Goal: Task Accomplishment & Management: Complete application form

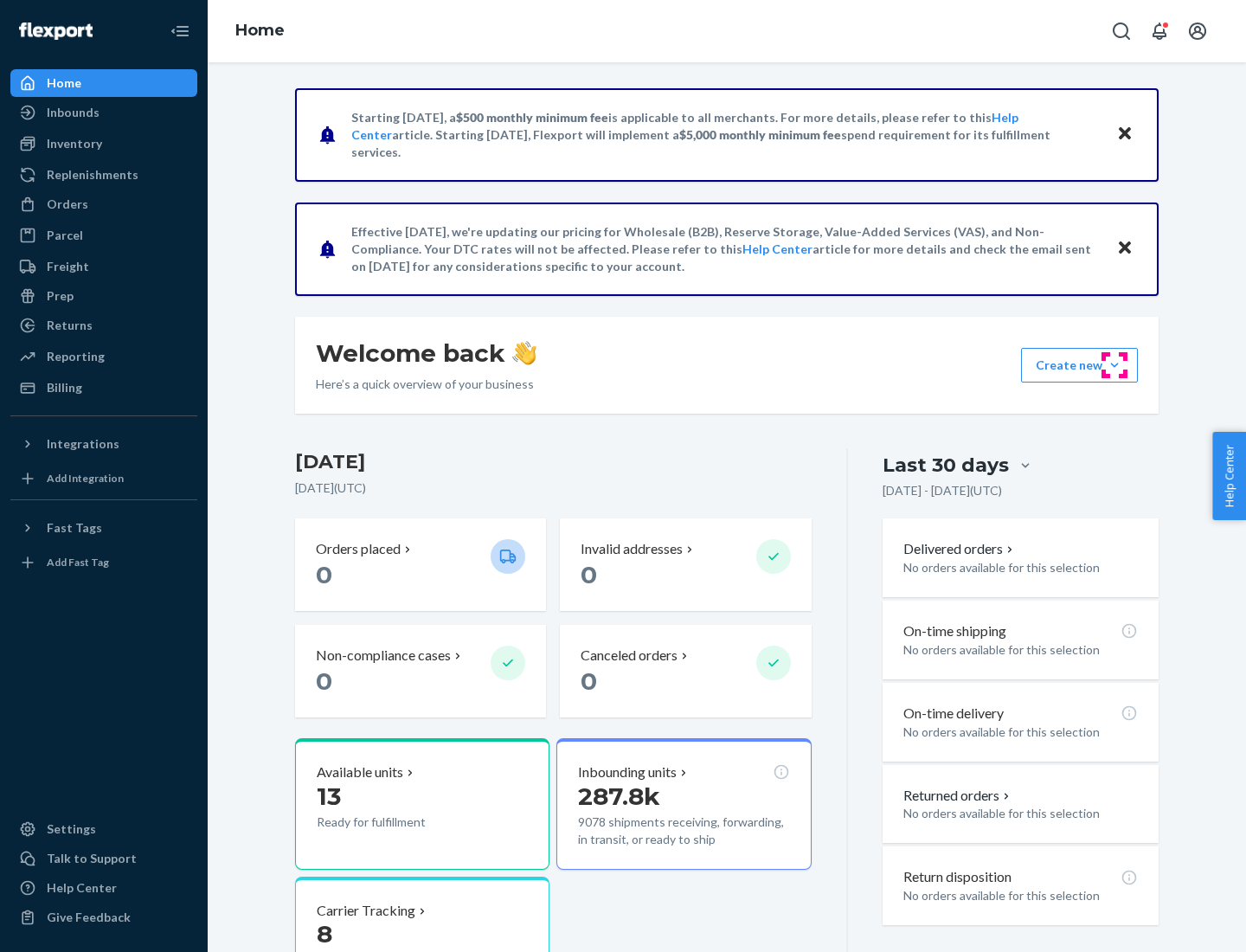
click at [1114, 365] on button "Create new Create new inbound Create new order Create new product" at bounding box center [1079, 364] width 117 height 34
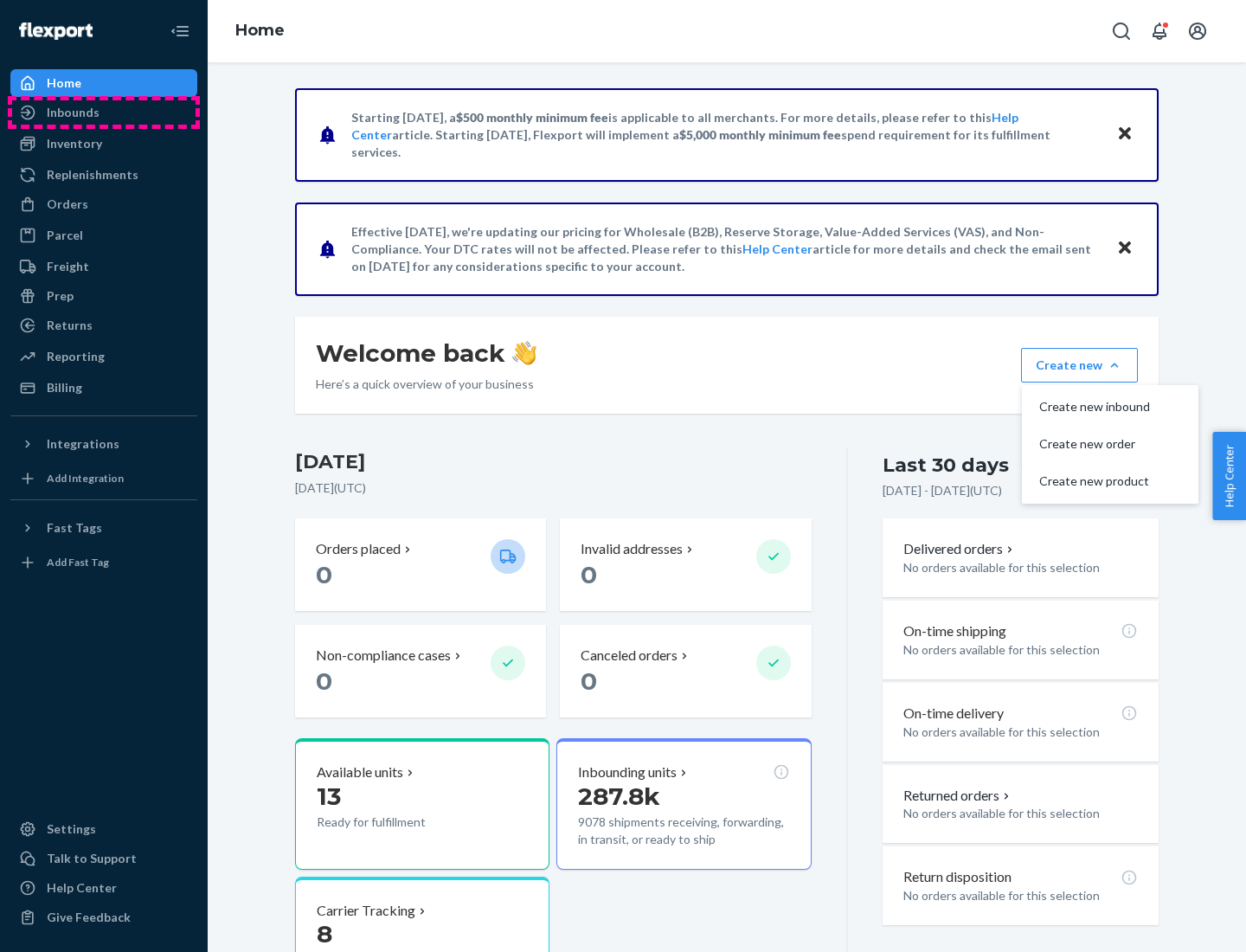
click at [104, 112] on div "Inbounds" at bounding box center [104, 112] width 184 height 24
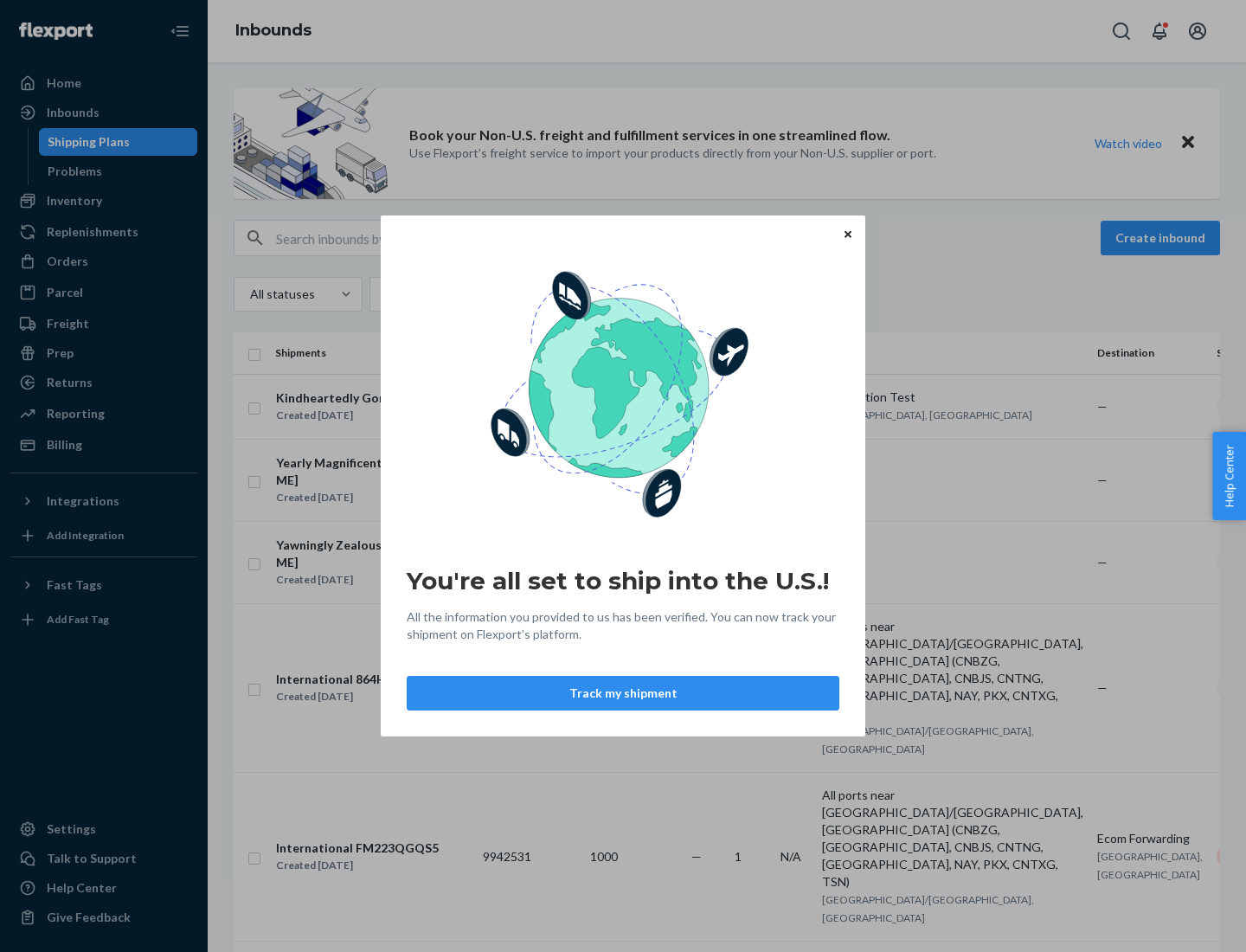
click at [623, 693] on button "Track my shipment" at bounding box center [622, 692] width 433 height 34
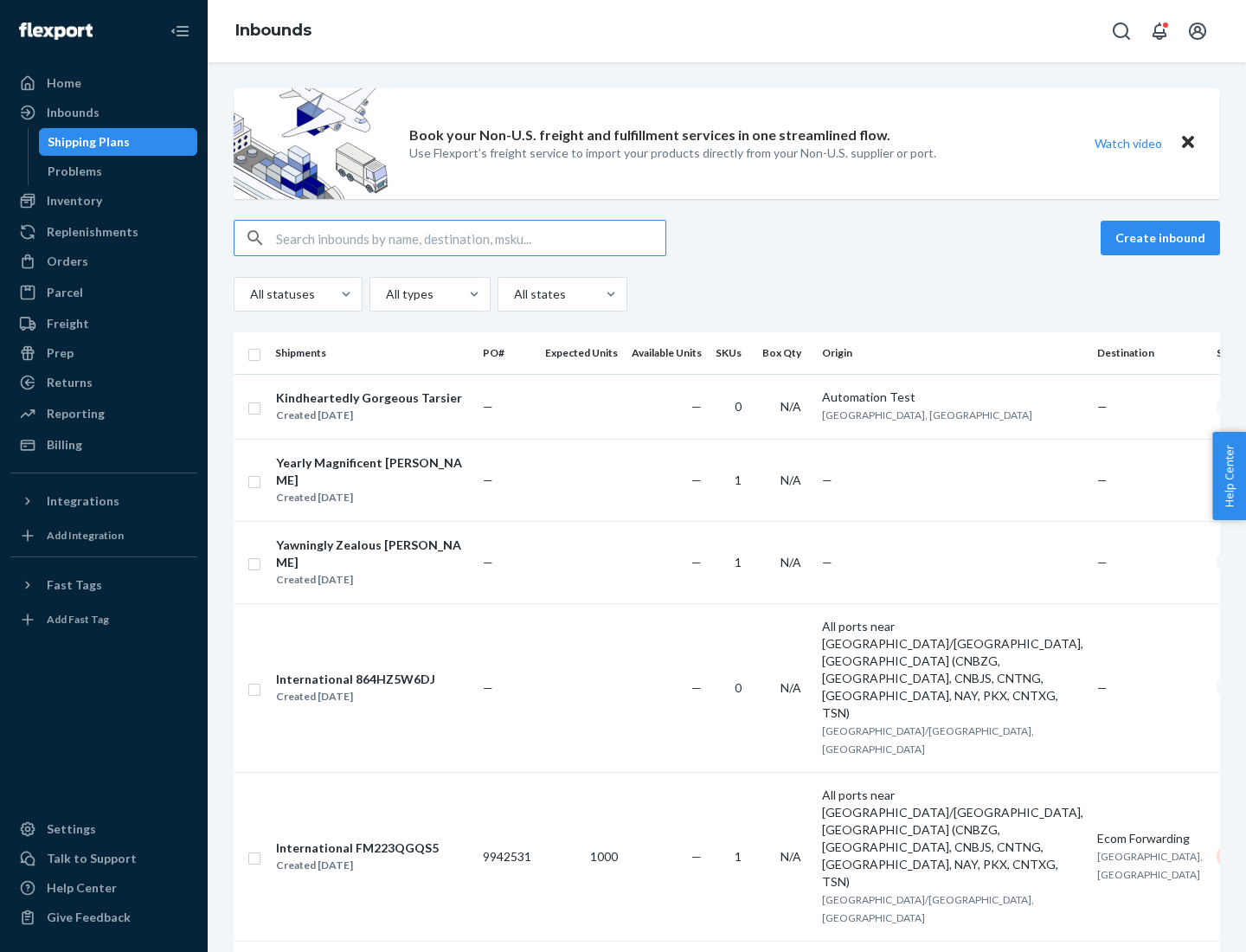
click at [1163, 238] on button "Create inbound" at bounding box center [1160, 237] width 119 height 34
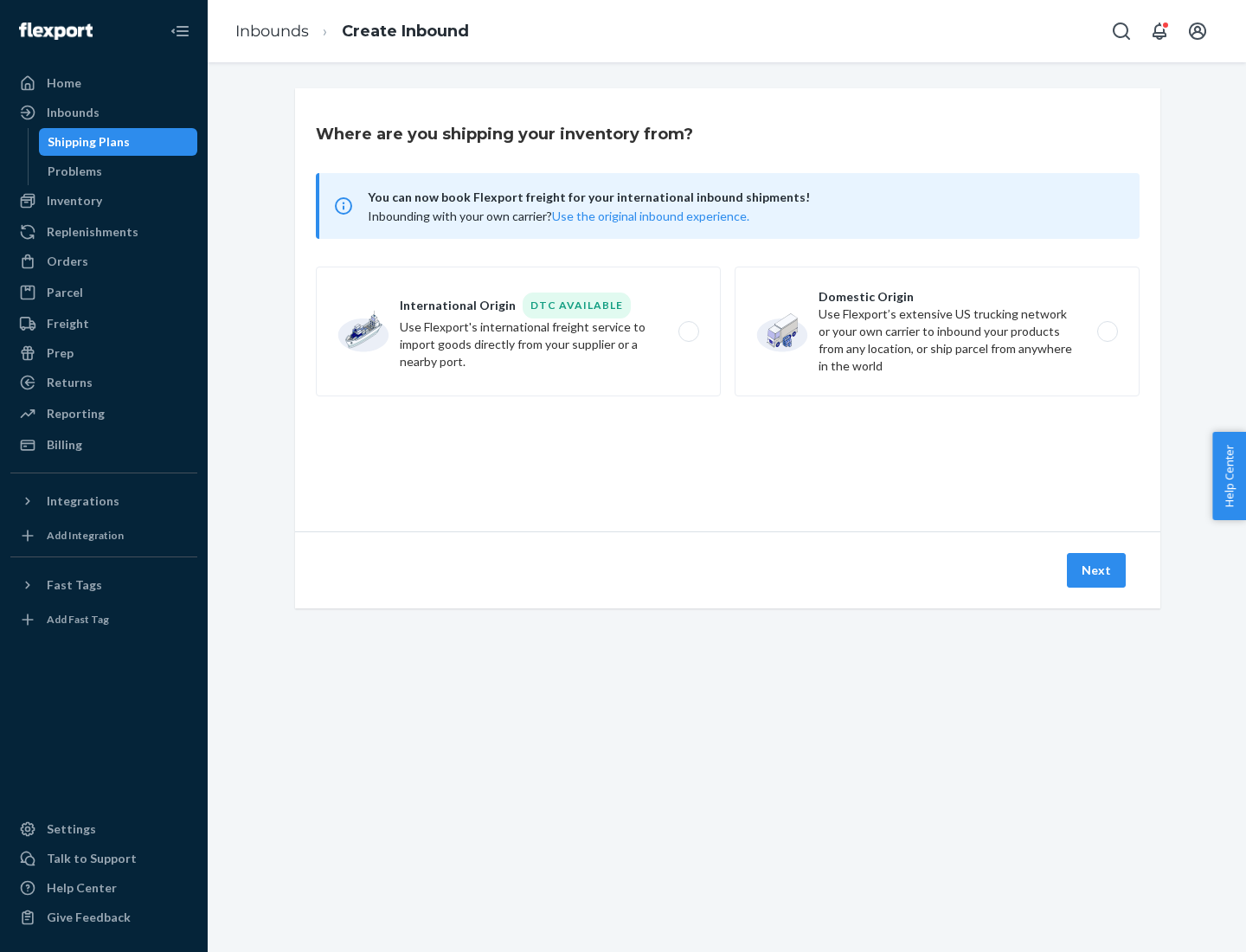
click at [519, 331] on label "International Origin DTC Available Use Flexport's international freight service…" at bounding box center [518, 331] width 405 height 130
click at [687, 331] on input "International Origin DTC Available Use Flexport's international freight service…" at bounding box center [693, 332] width 12 height 12
radio input "true"
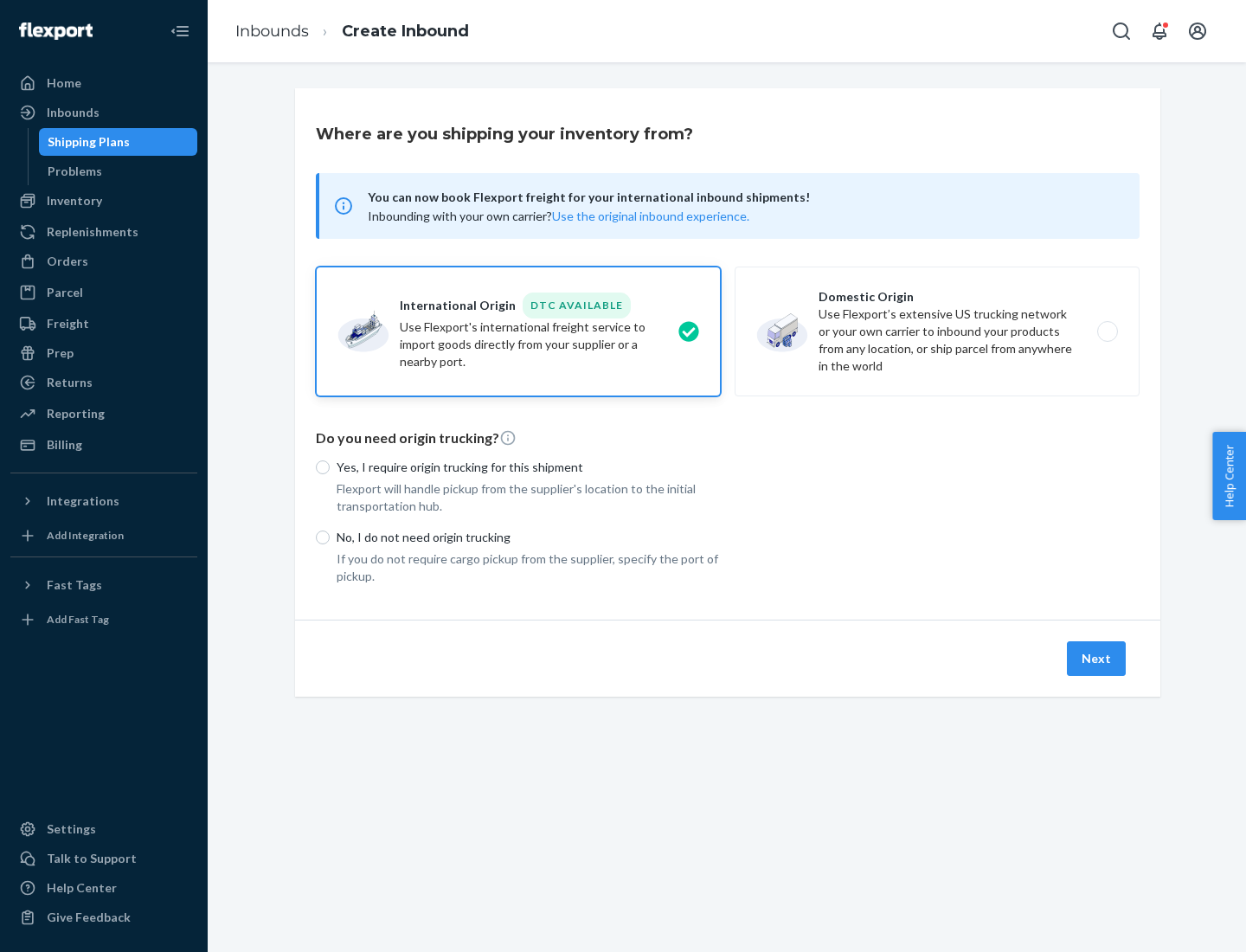
click at [528, 536] on p "No, I do not need origin trucking" at bounding box center [528, 537] width 384 height 18
click at [330, 536] on input "No, I do not need origin trucking" at bounding box center [322, 537] width 14 height 14
radio input "true"
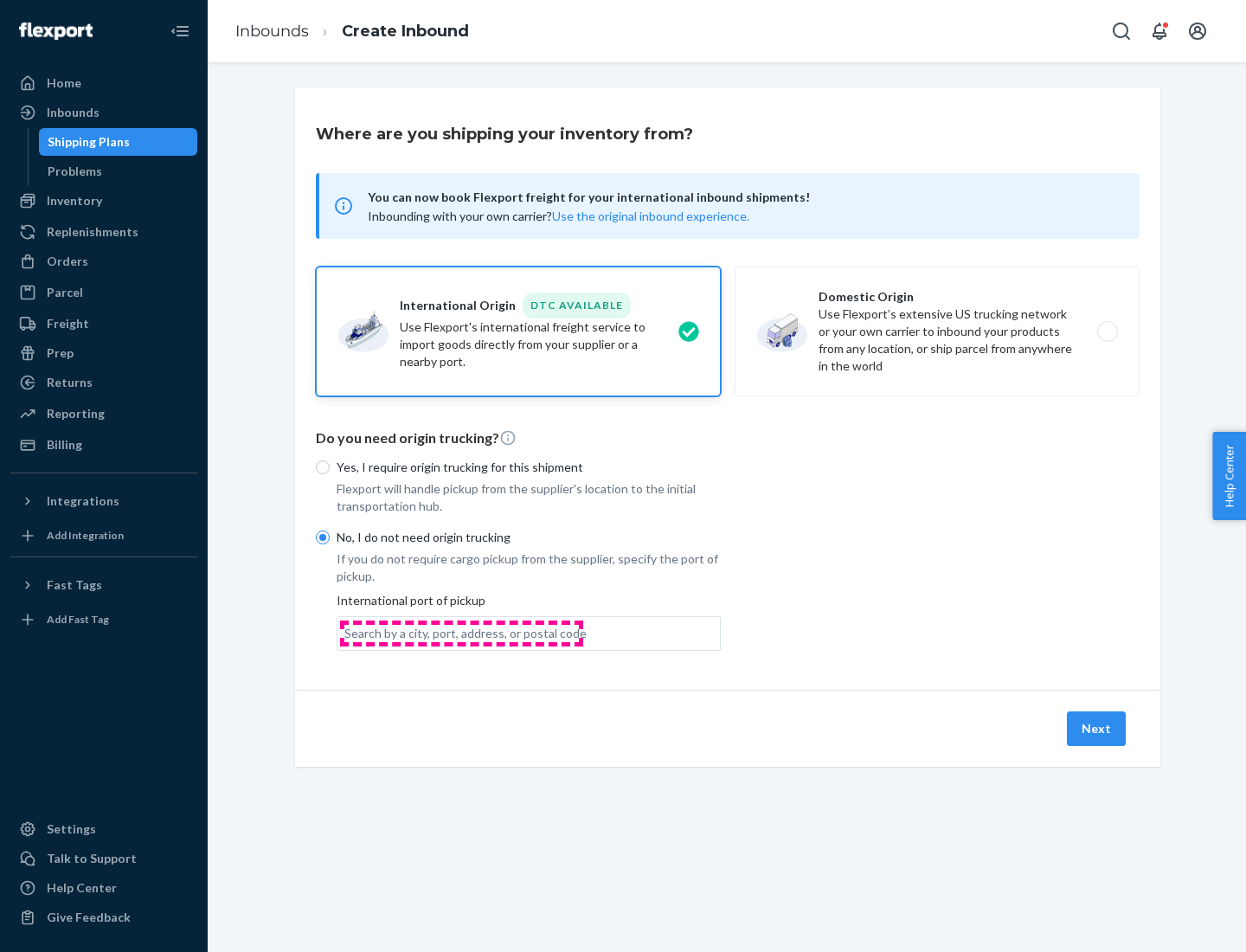
click at [461, 633] on div "Search by a city, port, address, or postal code" at bounding box center [466, 634] width 242 height 18
click at [346, 633] on input "Search by a city, port, address, or postal code" at bounding box center [346, 634] width 2 height 18
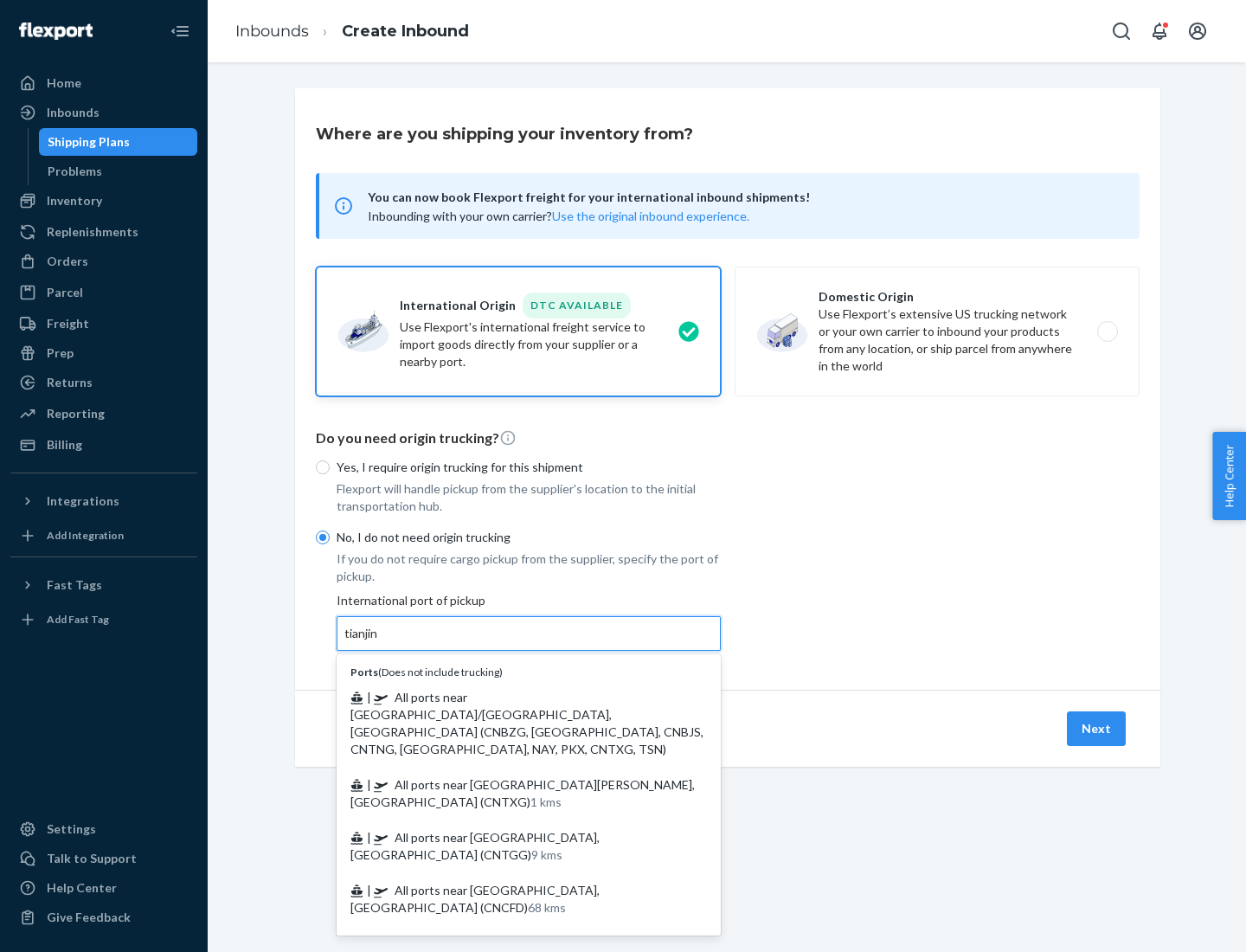
click at [512, 696] on span "| All ports near [GEOGRAPHIC_DATA]/[GEOGRAPHIC_DATA], [GEOGRAPHIC_DATA] (CNBZG,…" at bounding box center [526, 723] width 353 height 66
click at [380, 642] on input "tianjin" at bounding box center [362, 634] width 35 height 18
type input "All ports near [GEOGRAPHIC_DATA]/[GEOGRAPHIC_DATA], [GEOGRAPHIC_DATA] (CNBZG, […"
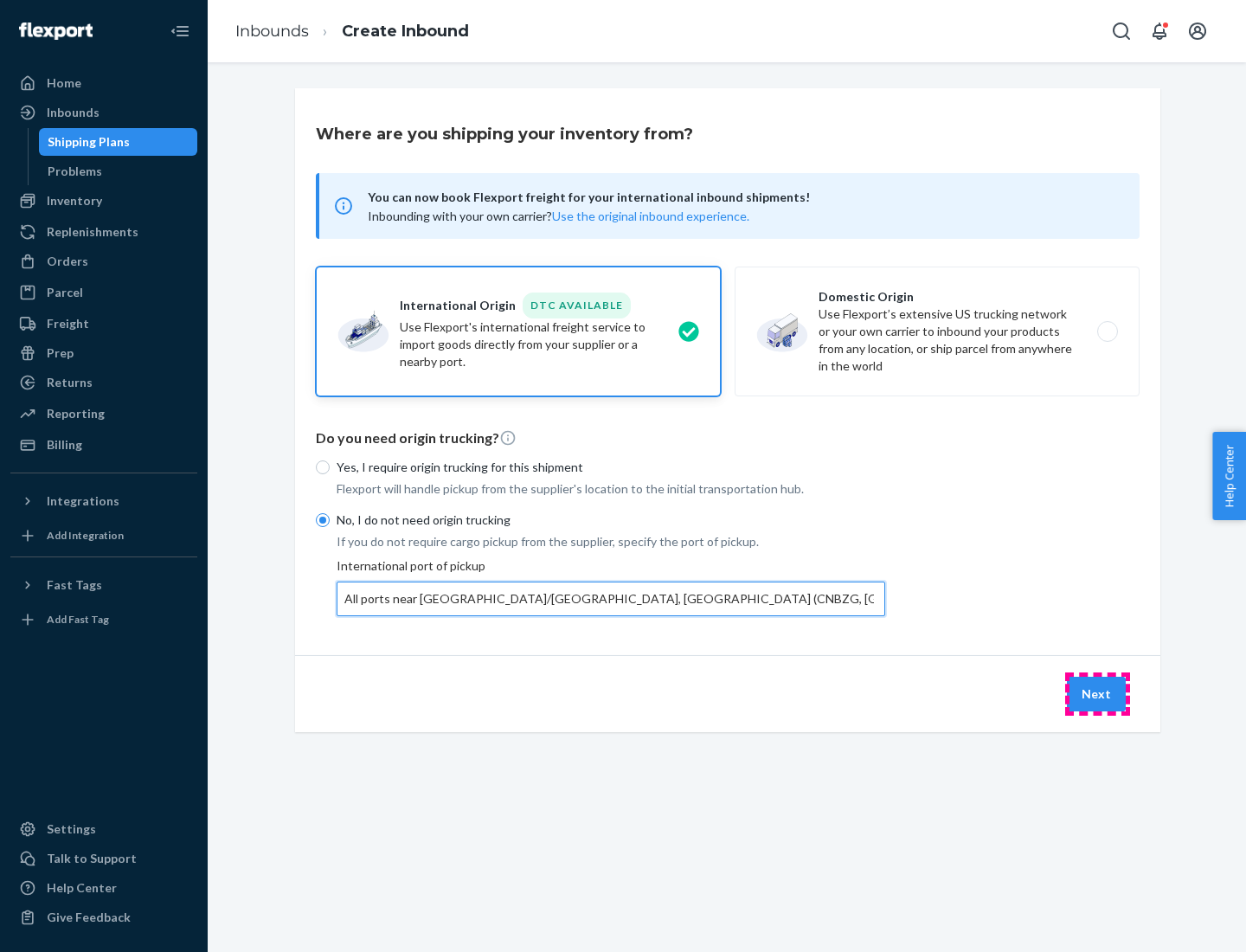
click at [1097, 693] on button "Next" at bounding box center [1096, 693] width 59 height 34
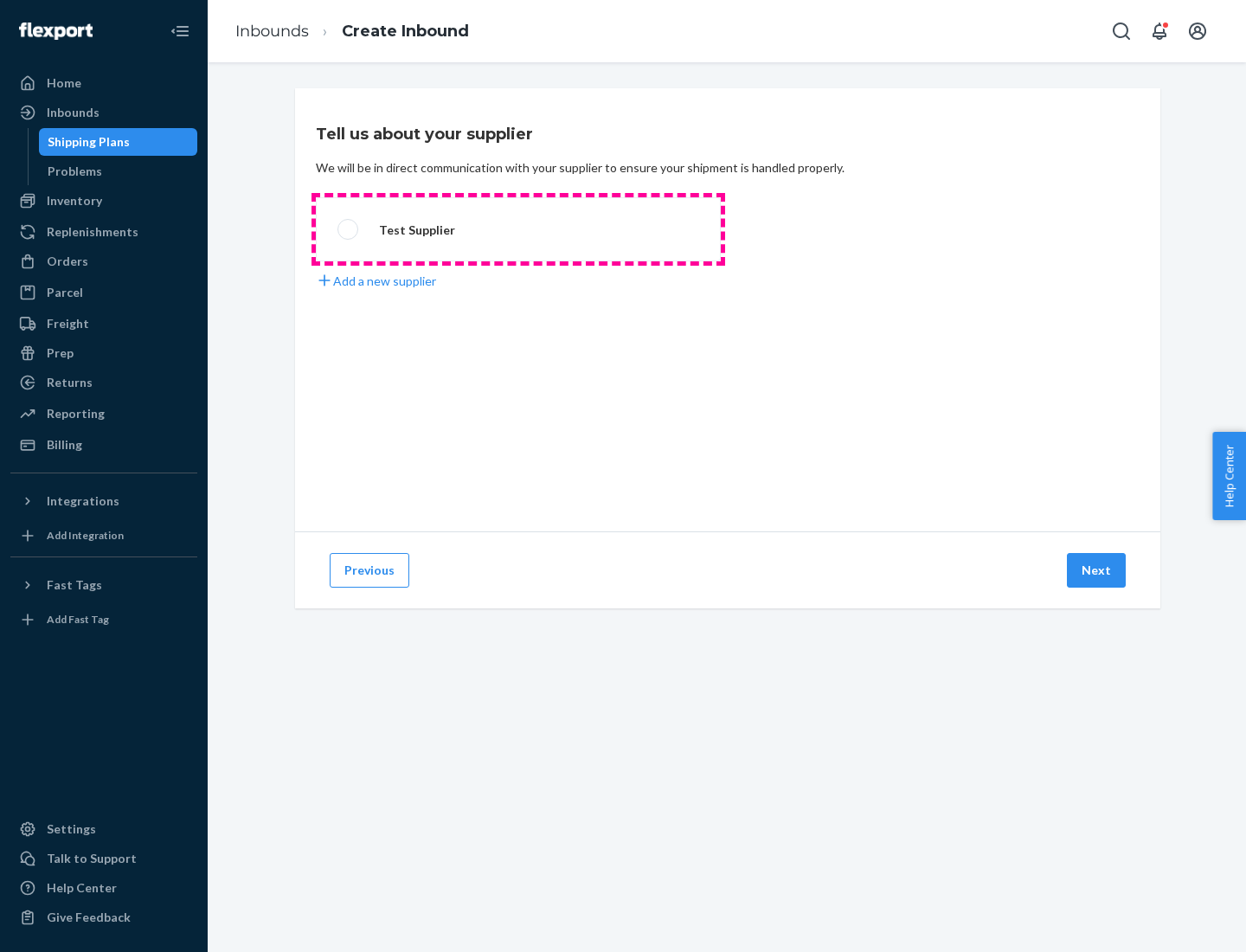
click at [519, 229] on label "Test Supplier" at bounding box center [518, 229] width 405 height 64
click at [349, 229] on input "Test Supplier" at bounding box center [344, 229] width 12 height 12
radio input "true"
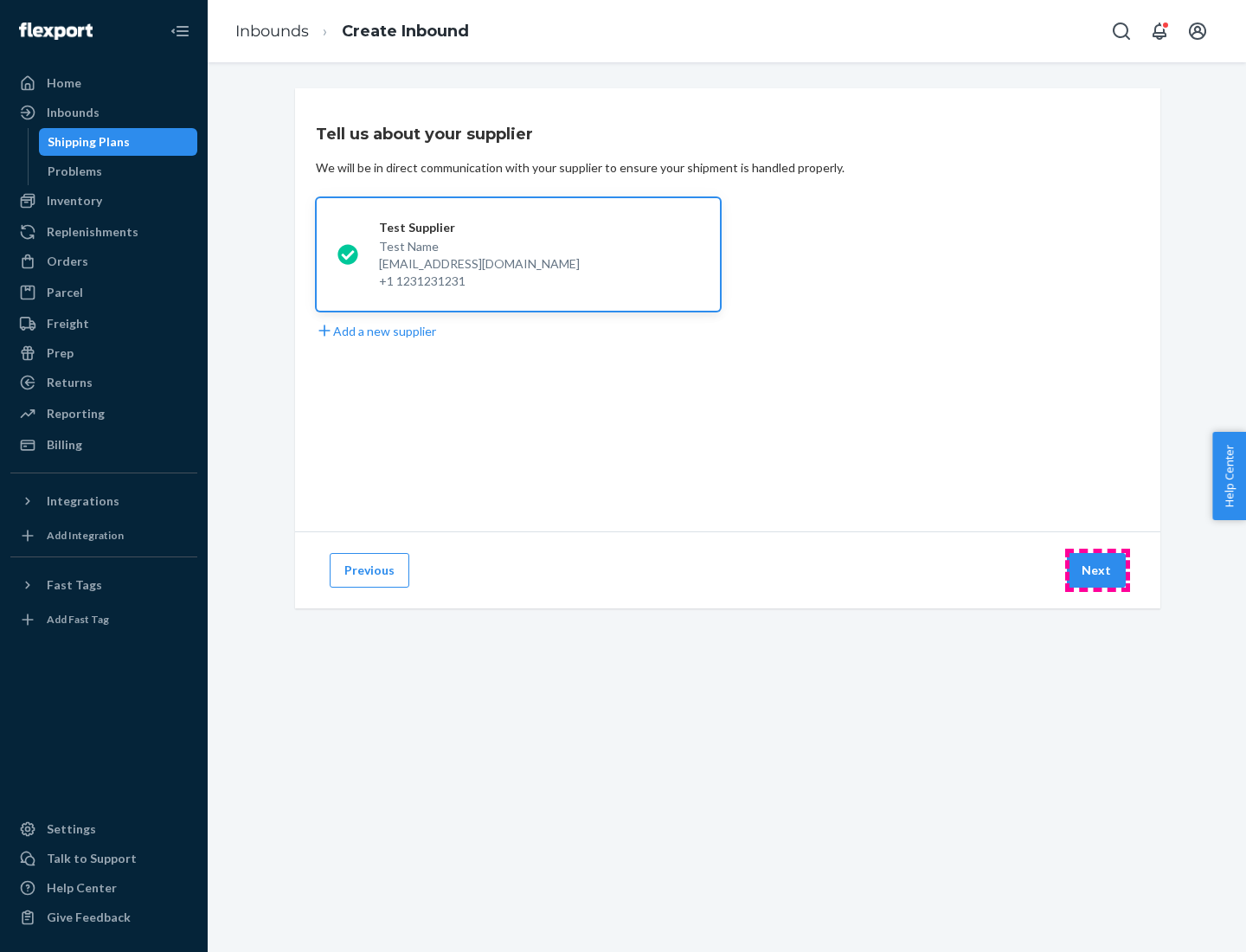
click at [1097, 570] on button "Next" at bounding box center [1096, 569] width 59 height 34
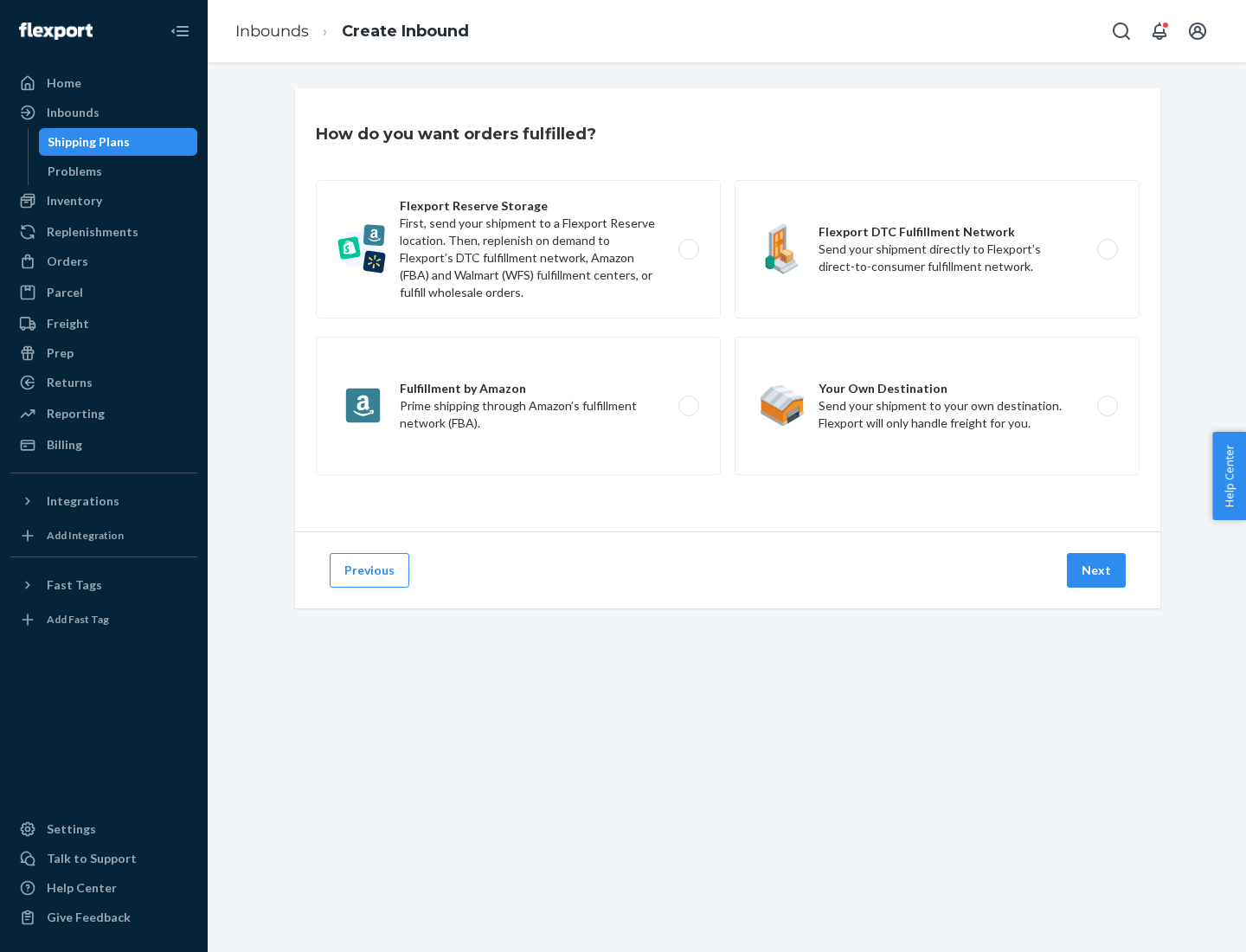
click at [519, 249] on label "Flexport Reserve Storage First, send your shipment to a Flexport Reserve locati…" at bounding box center [518, 249] width 405 height 139
click at [687, 249] on input "Flexport Reserve Storage First, send your shipment to a Flexport Reserve locati…" at bounding box center [693, 250] width 12 height 12
radio input "true"
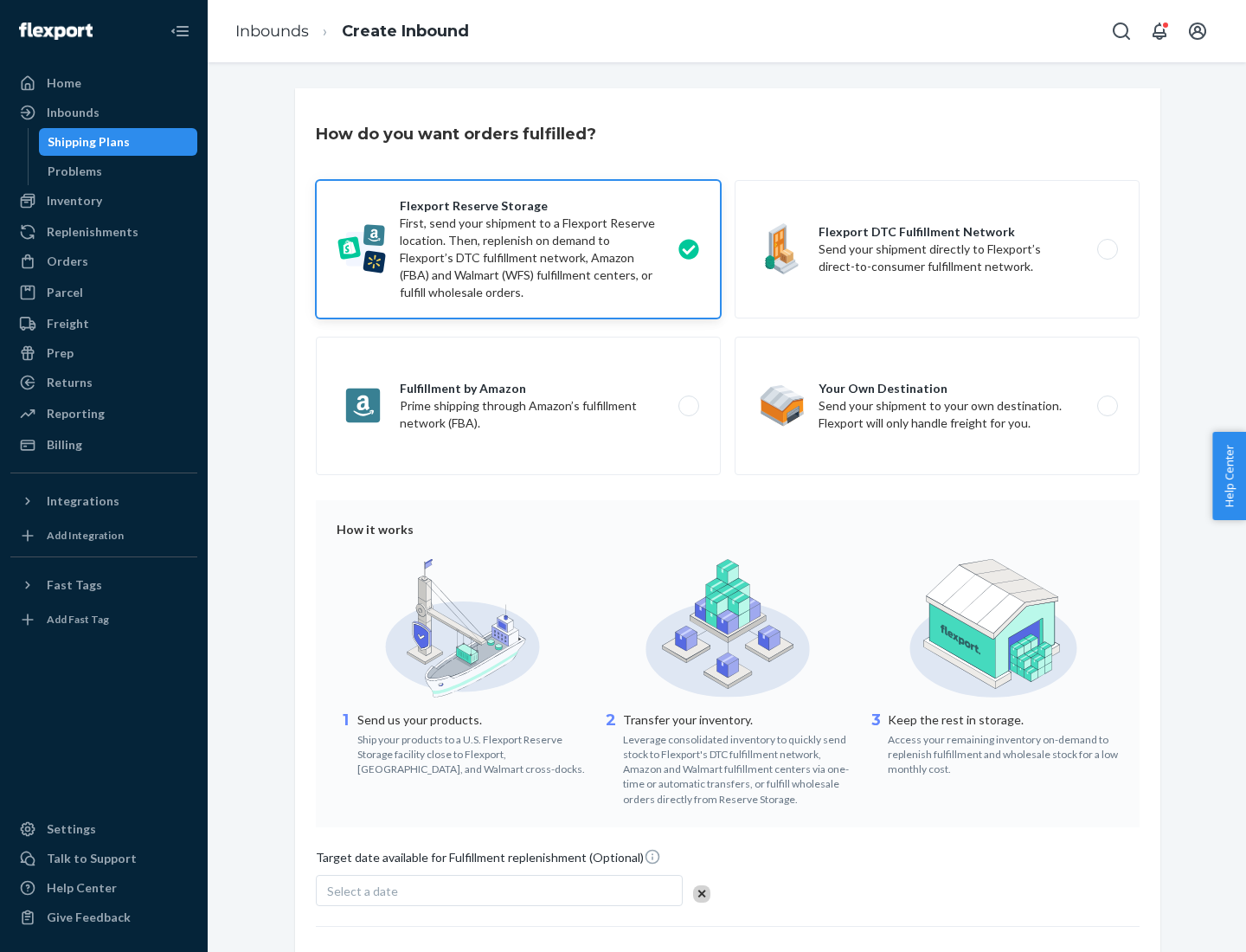
scroll to position [142, 0]
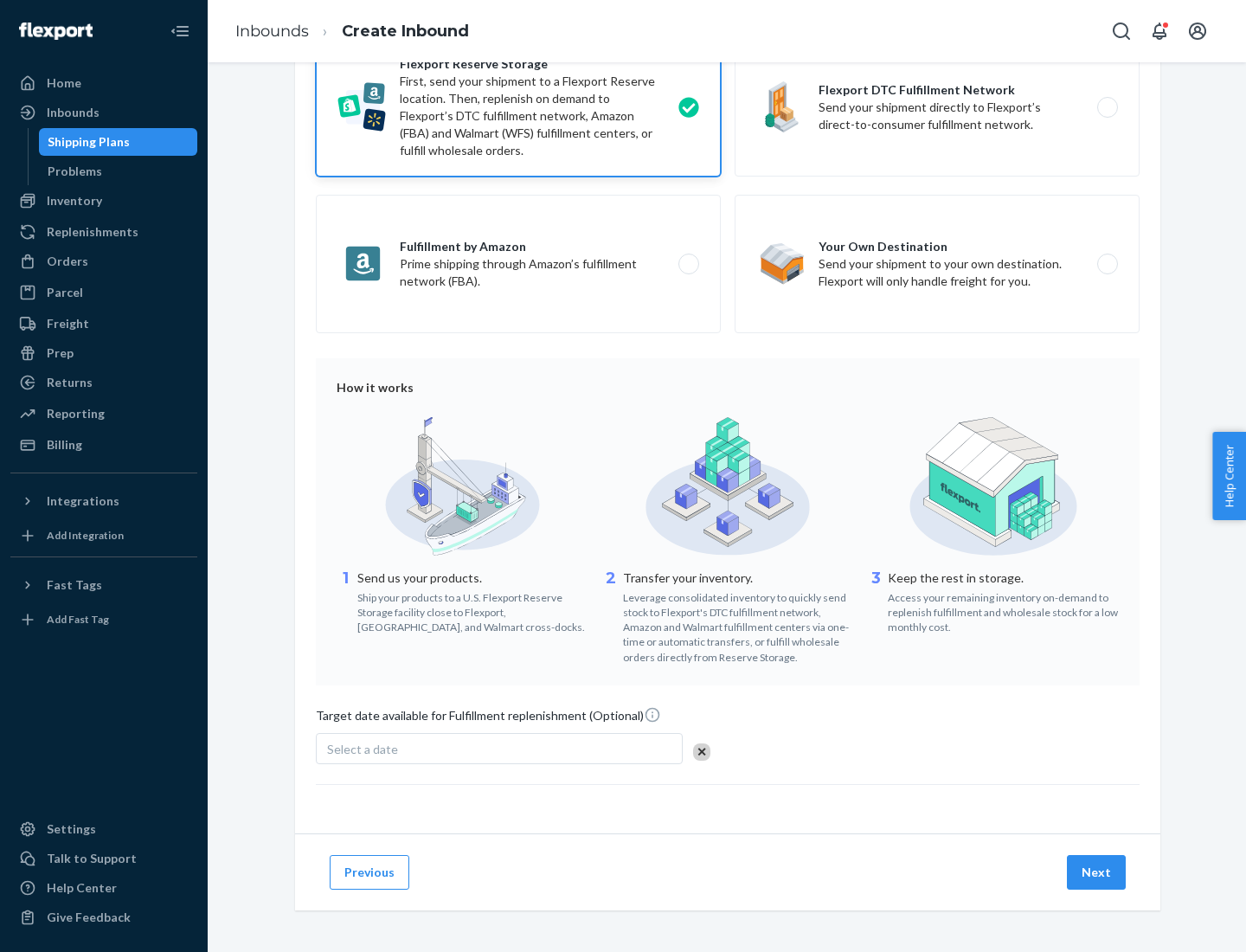
click at [1097, 871] on button "Next" at bounding box center [1096, 871] width 59 height 34
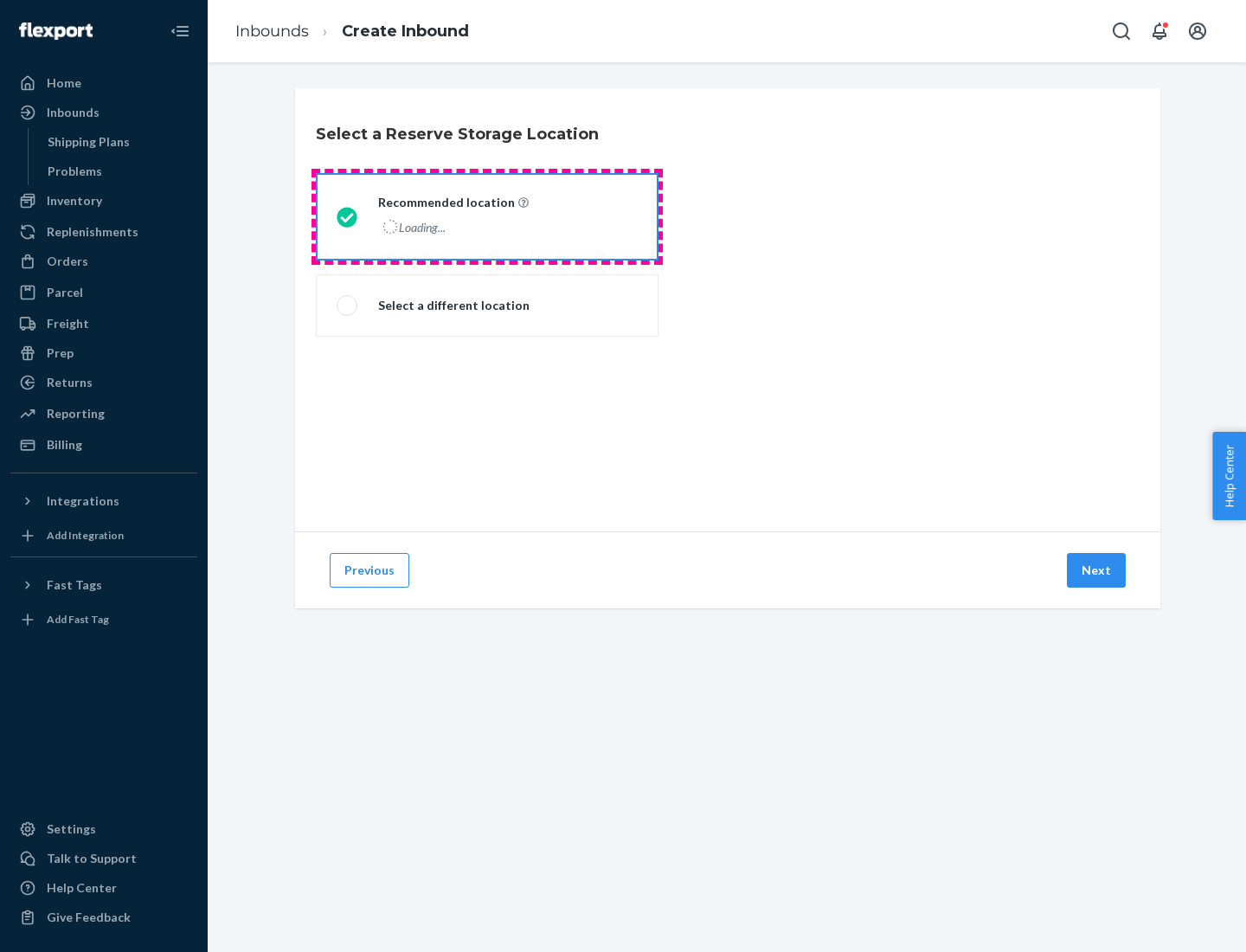
click at [487, 217] on div "Loading..." at bounding box center [451, 228] width 147 height 25
click at [348, 217] on input "Recommended location Loading..." at bounding box center [343, 217] width 12 height 12
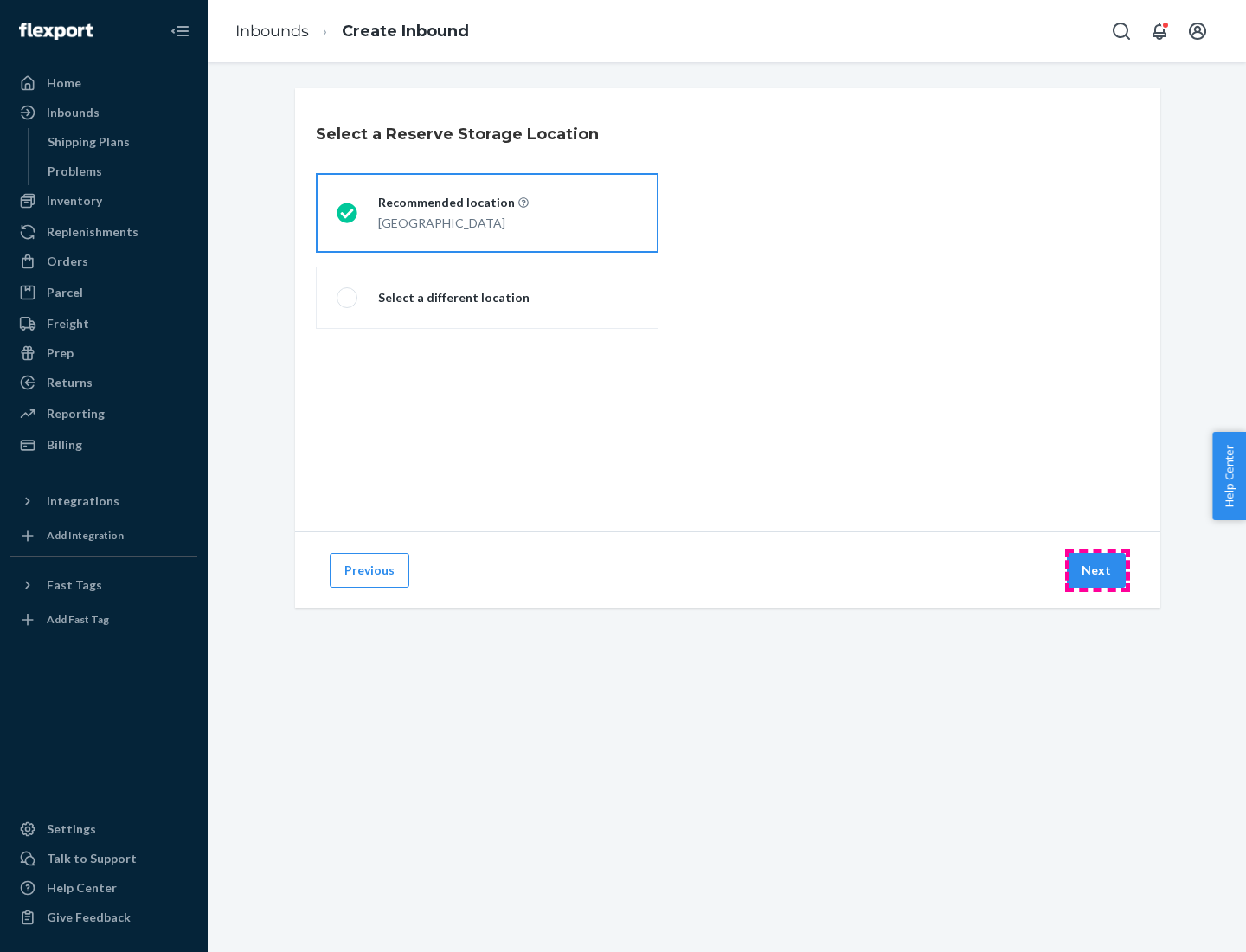
click at [1097, 570] on button "Next" at bounding box center [1096, 569] width 59 height 34
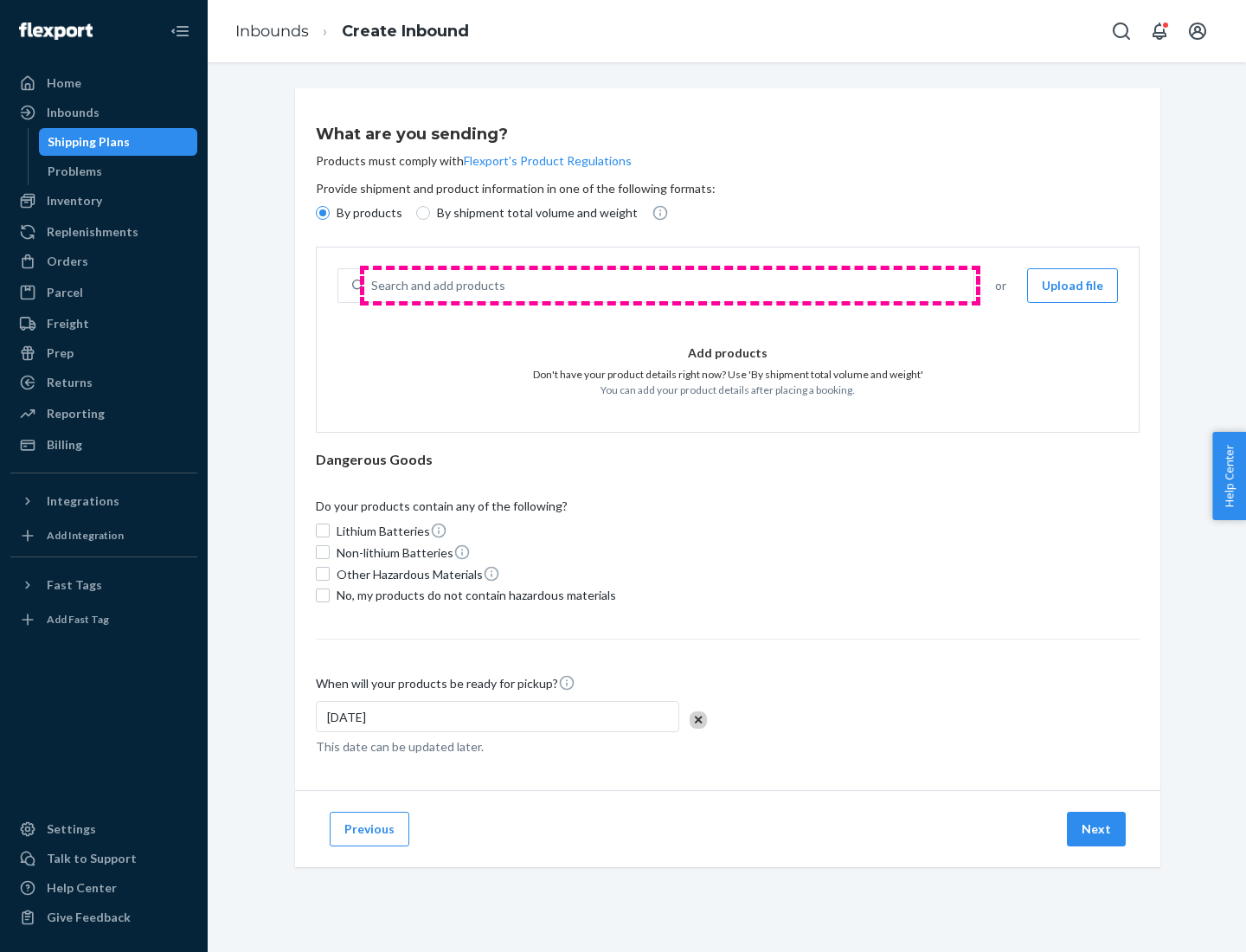
click at [670, 285] on div "Search and add products" at bounding box center [669, 285] width 609 height 31
click at [373, 285] on input "Search and add products" at bounding box center [372, 286] width 2 height 18
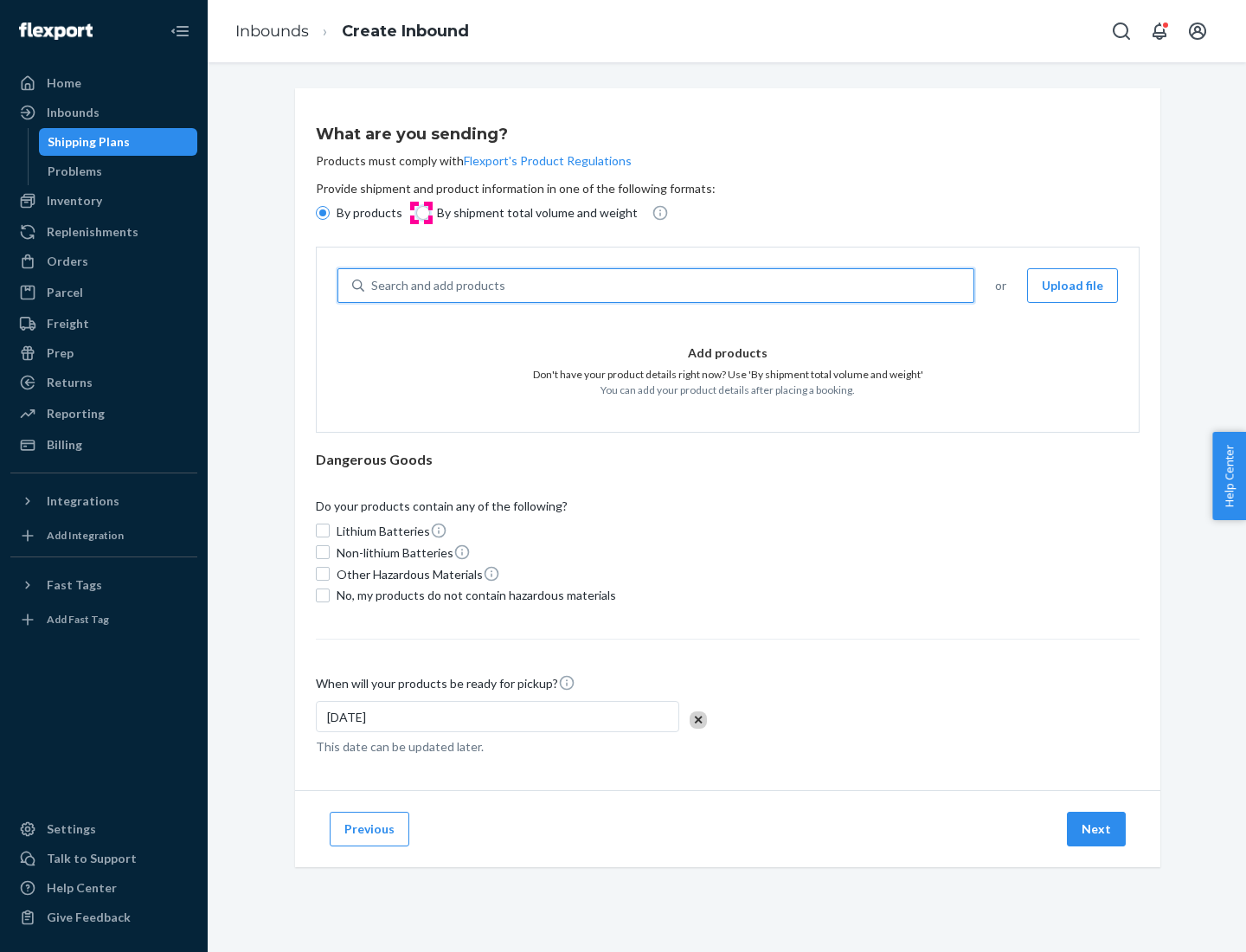
click at [421, 213] on input "By shipment total volume and weight" at bounding box center [423, 213] width 14 height 14
radio input "true"
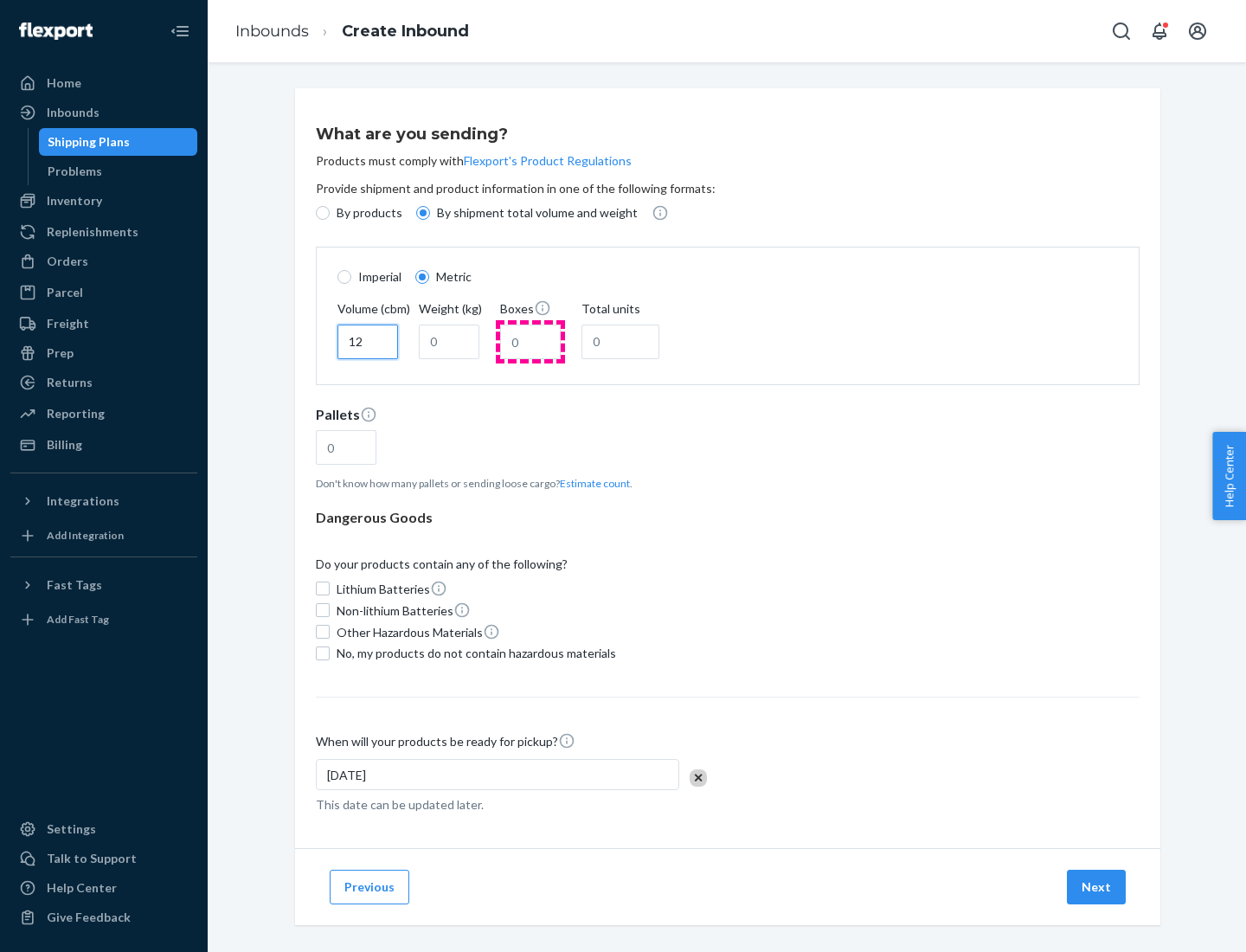
type input "12"
type input "22"
type input "222"
type input "121"
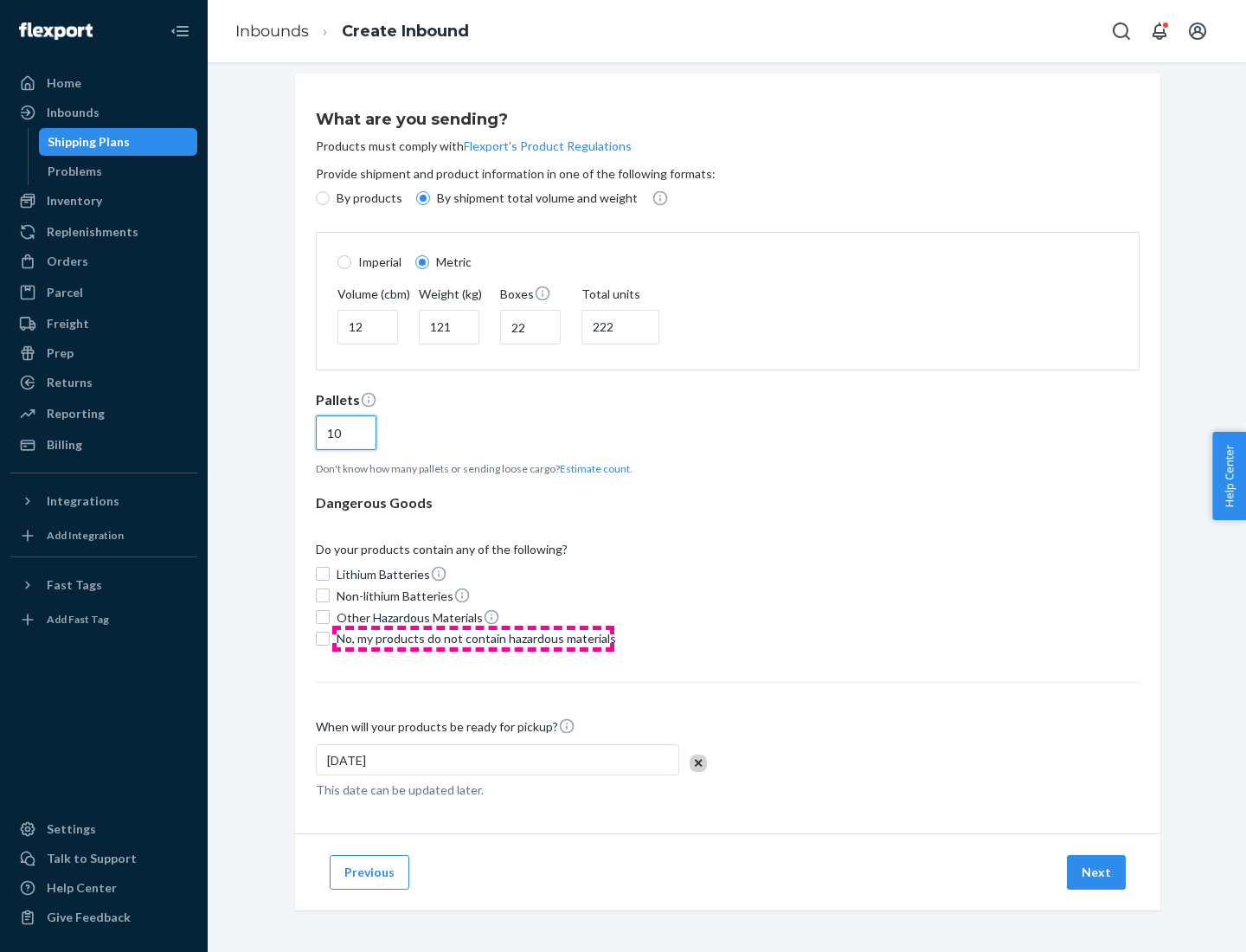
type input "10"
click at [474, 638] on span "No, my products do not contain hazardous materials" at bounding box center [477, 639] width 279 height 18
click at [330, 638] on input "No, my products do not contain hazardous materials" at bounding box center [322, 639] width 14 height 14
checkbox input "true"
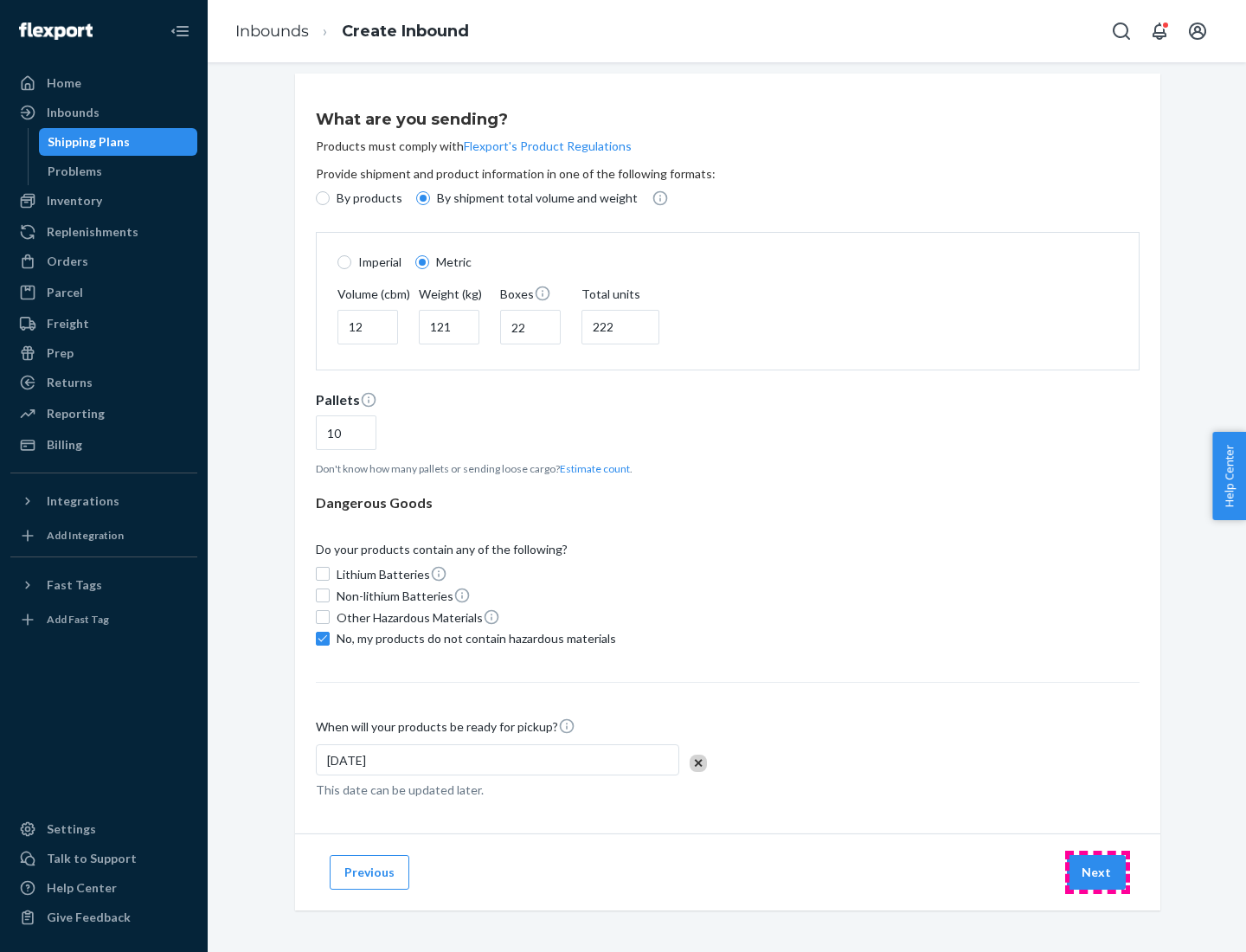
click at [1097, 871] on button "Next" at bounding box center [1096, 871] width 59 height 34
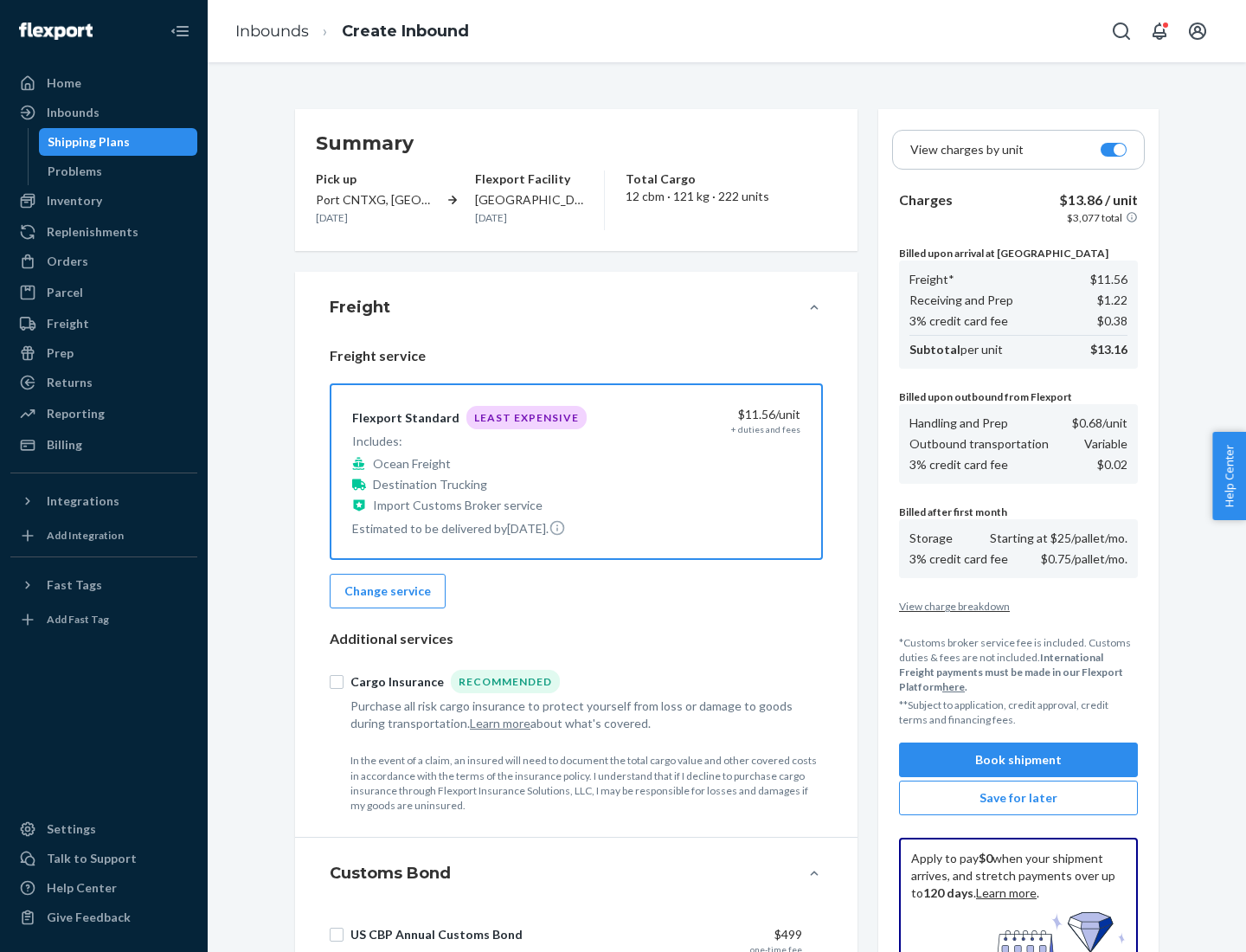
scroll to position [253, 0]
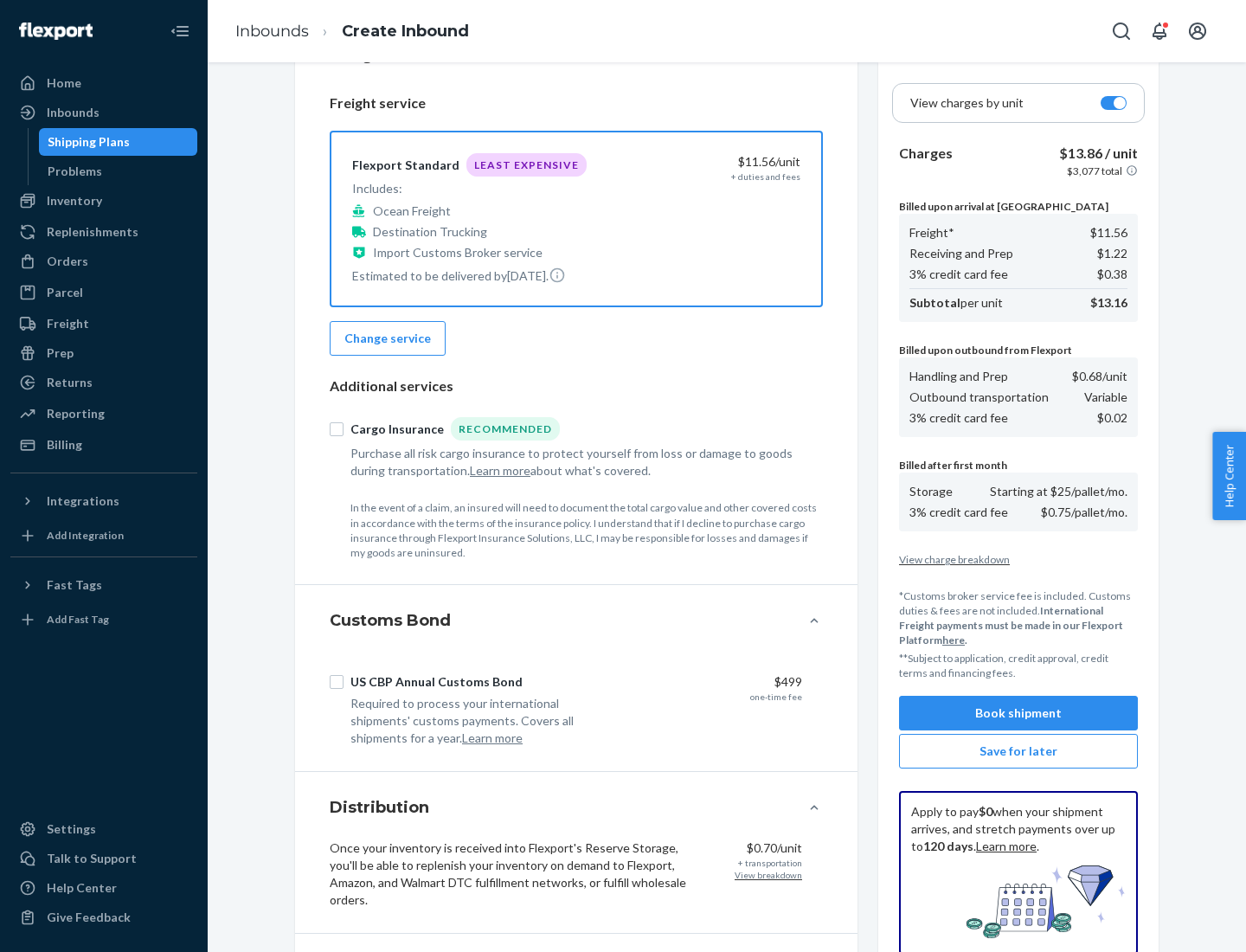
click at [1018, 713] on button "Book shipment" at bounding box center [1018, 712] width 239 height 34
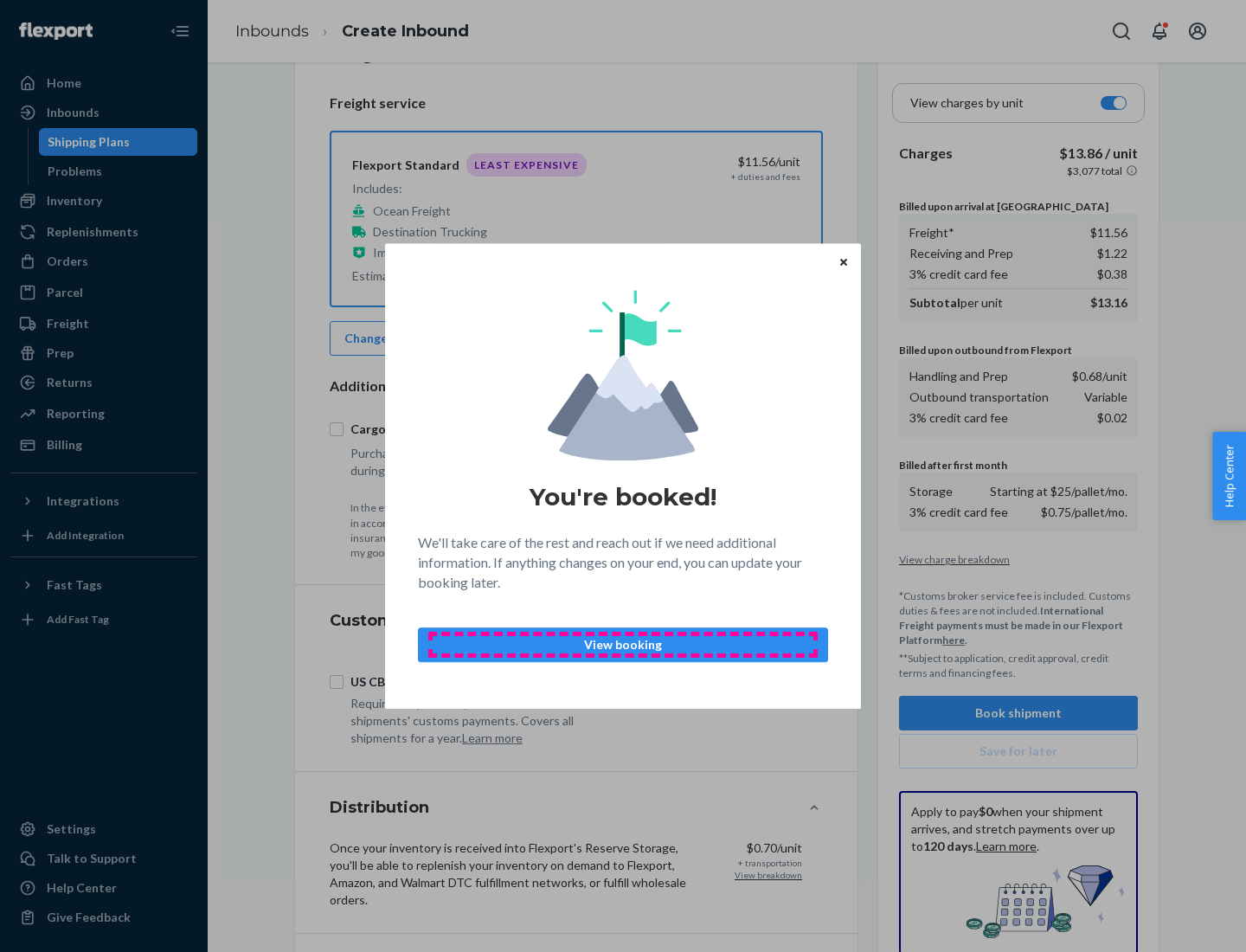
click at [623, 643] on p "View booking" at bounding box center [623, 644] width 381 height 18
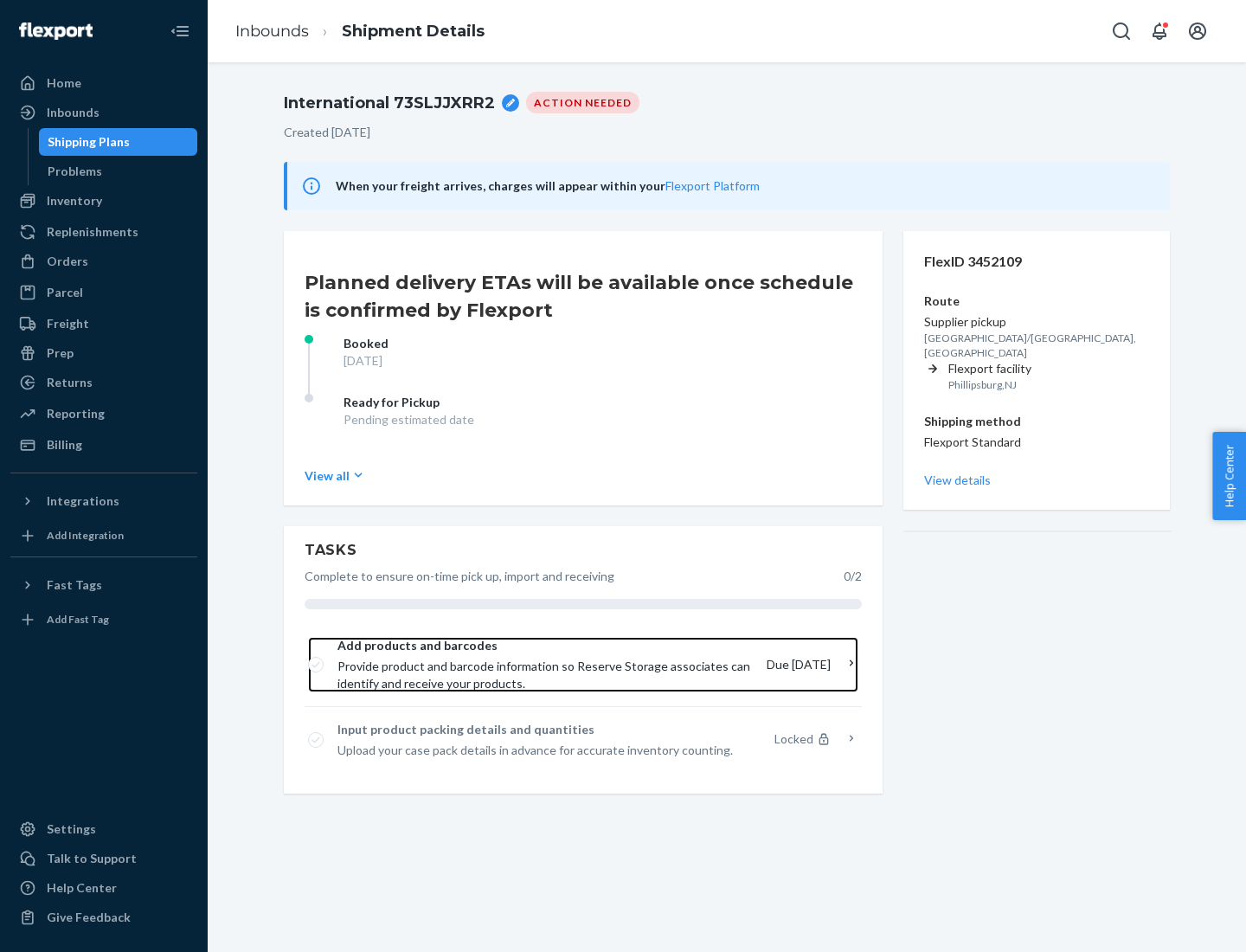
click at [547, 664] on span "Provide product and barcode information so Reserve Storage associates can ident…" at bounding box center [545, 674] width 415 height 34
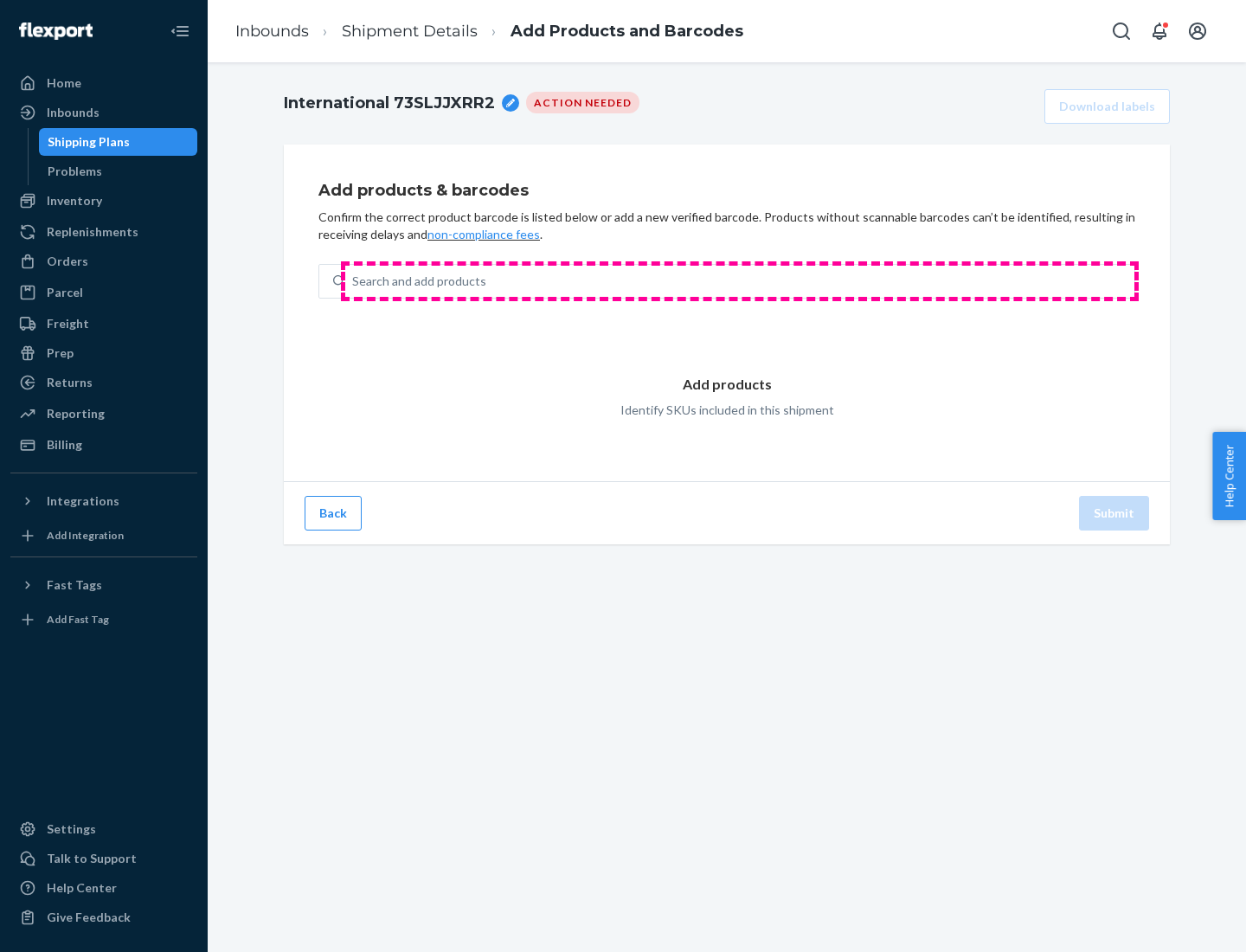
click at [740, 281] on div "Search and add products" at bounding box center [740, 281] width 789 height 31
click at [353, 281] on input "Search and add products" at bounding box center [353, 281] width 2 height 18
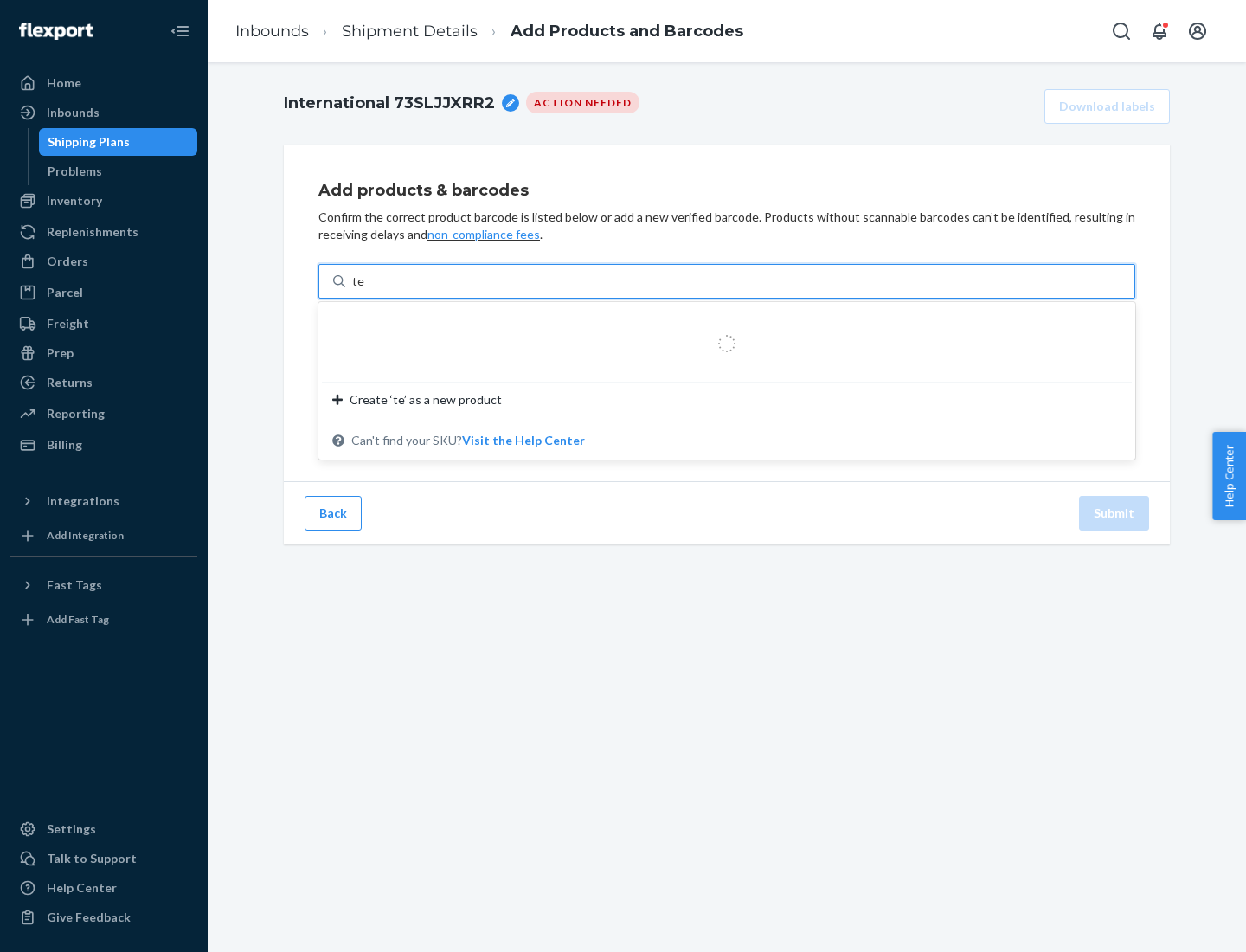
type input "test"
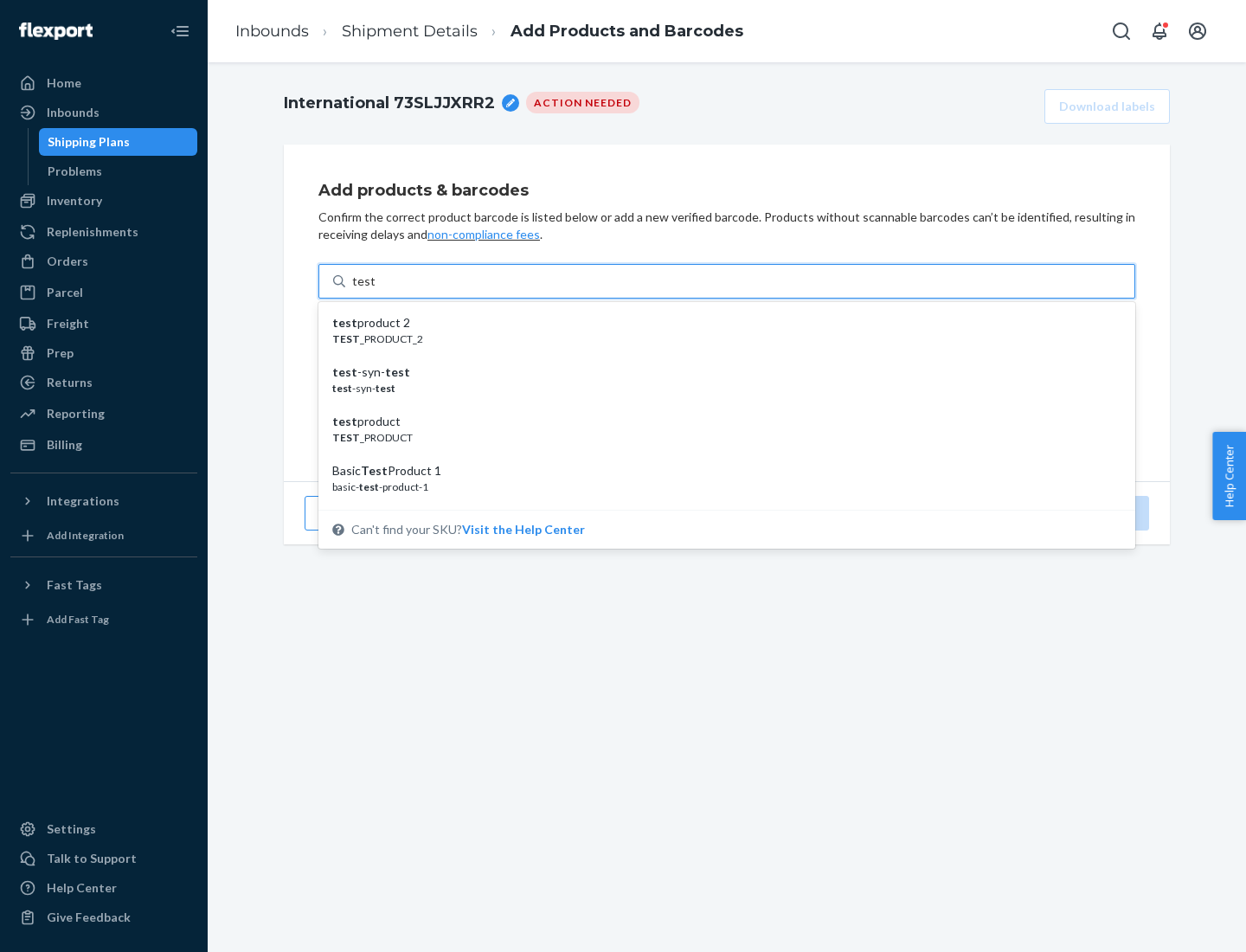
scroll to position [64, 0]
click at [720, 406] on div "Basic Test Product 1" at bounding box center [720, 406] width 775 height 18
click at [375, 290] on input "test" at bounding box center [363, 281] width 22 height 18
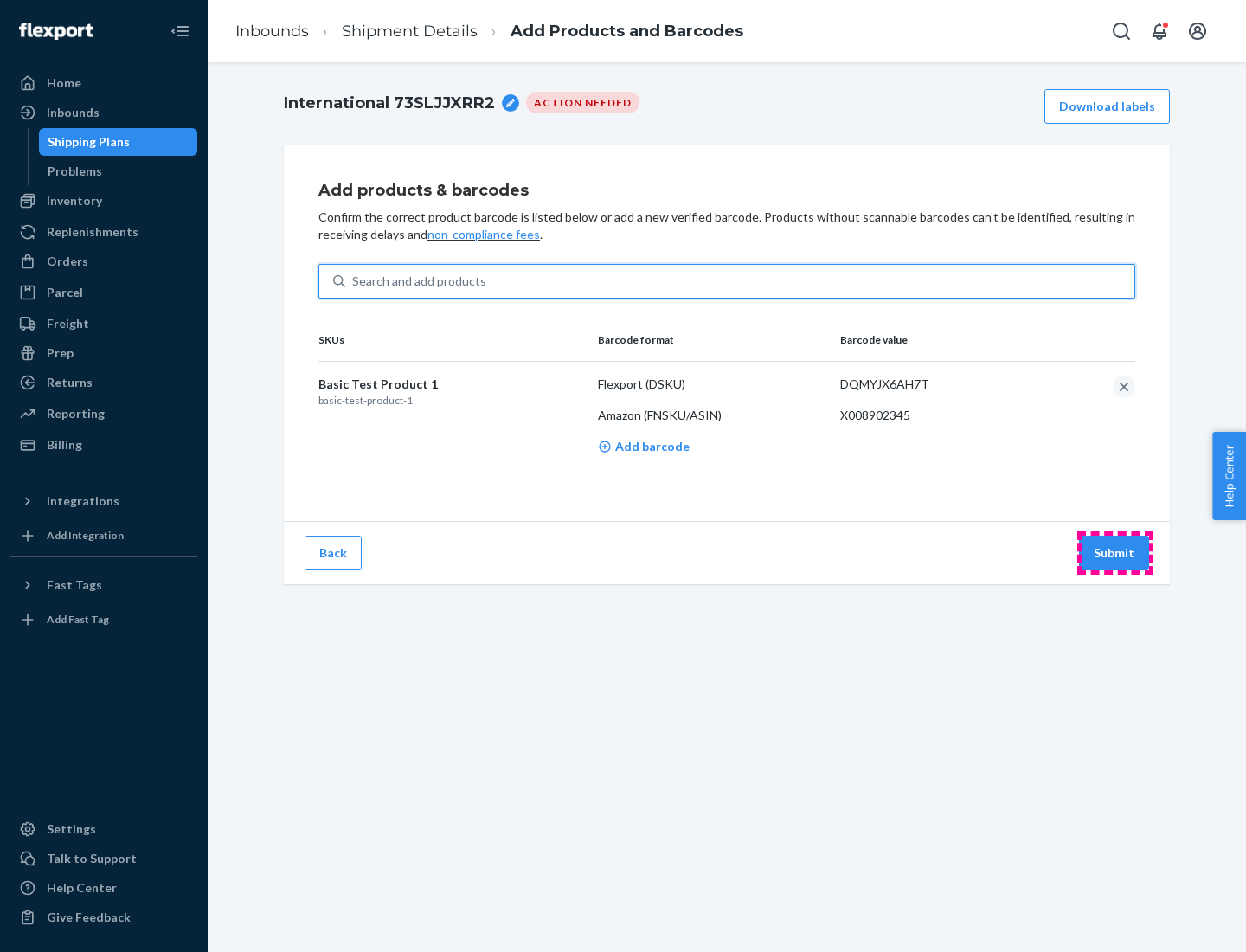
click at [1114, 552] on button "Submit" at bounding box center [1114, 552] width 70 height 34
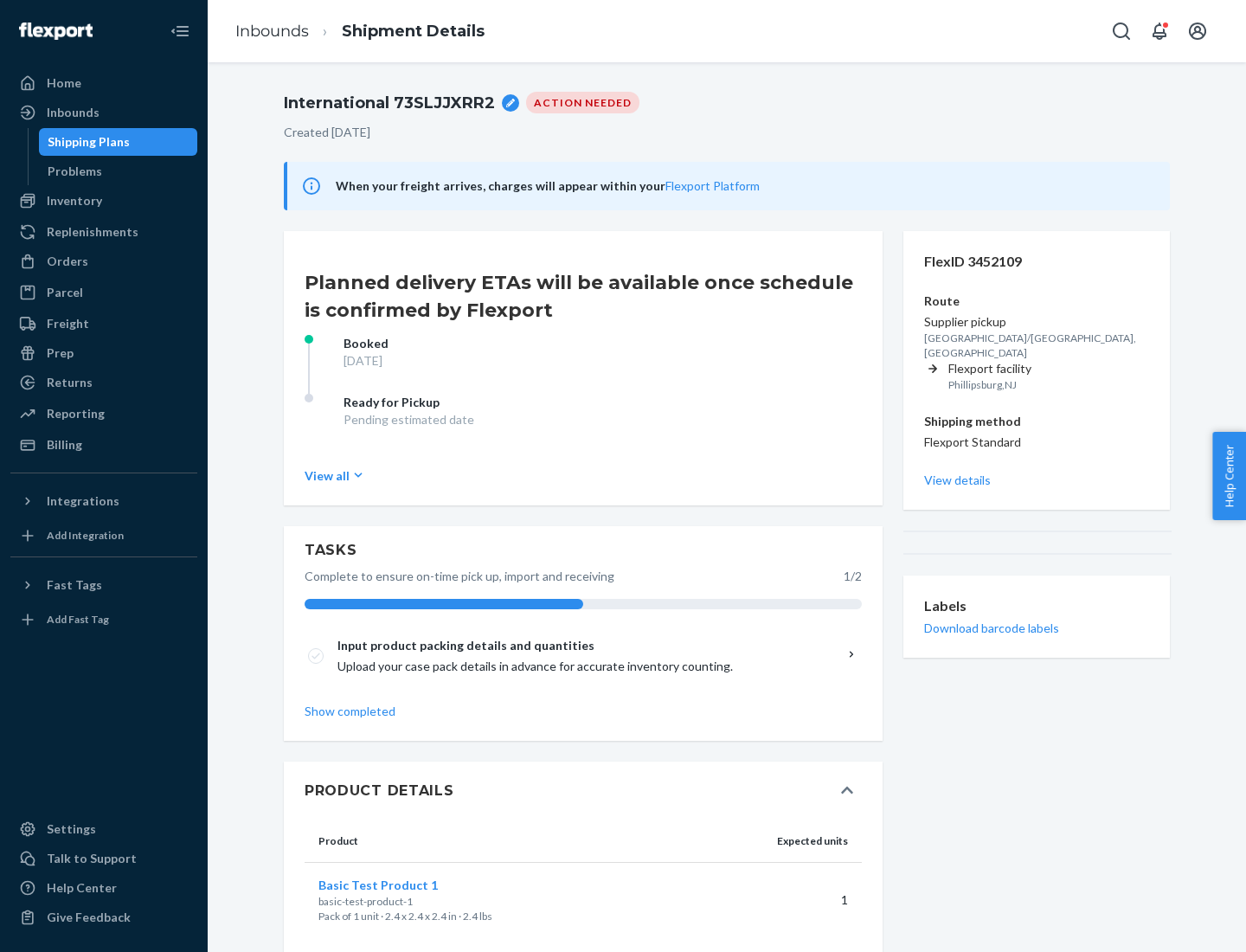
scroll to position [30, 0]
